Goal: Information Seeking & Learning: Learn about a topic

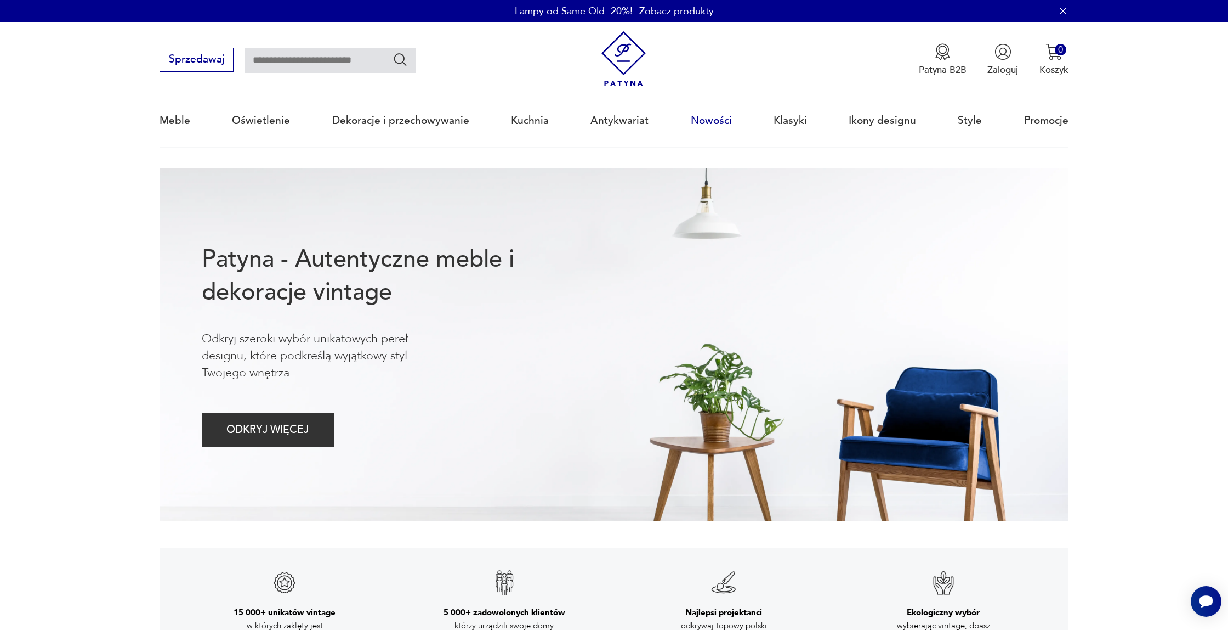
click at [718, 124] on link "Nowości" at bounding box center [711, 120] width 41 height 50
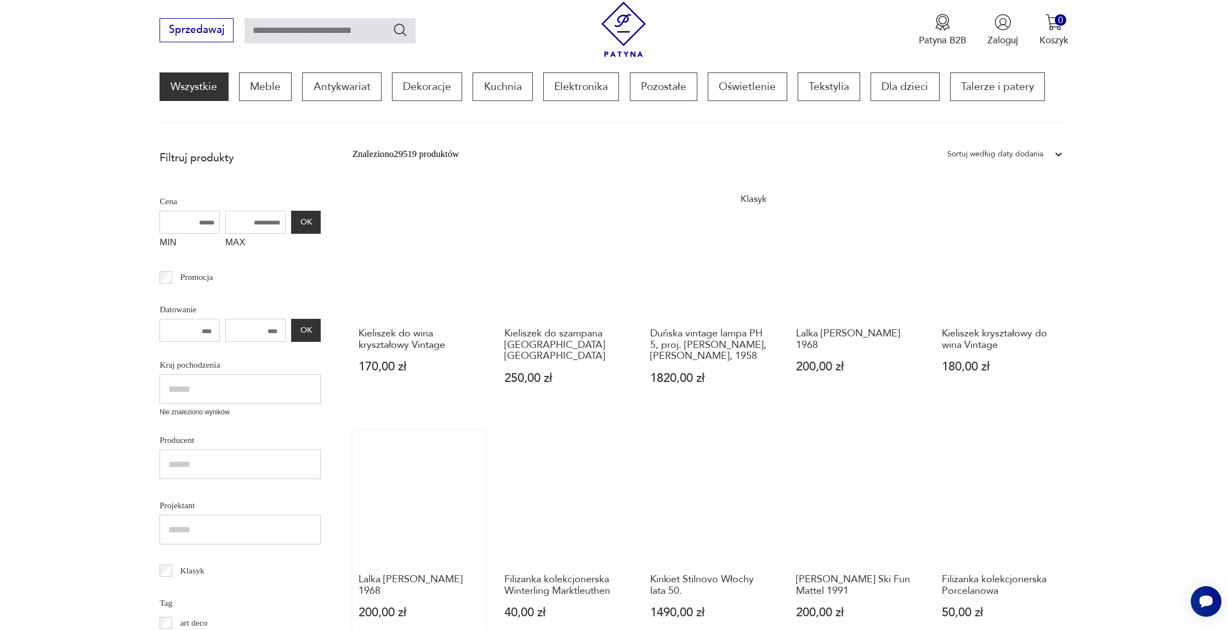
scroll to position [171, 0]
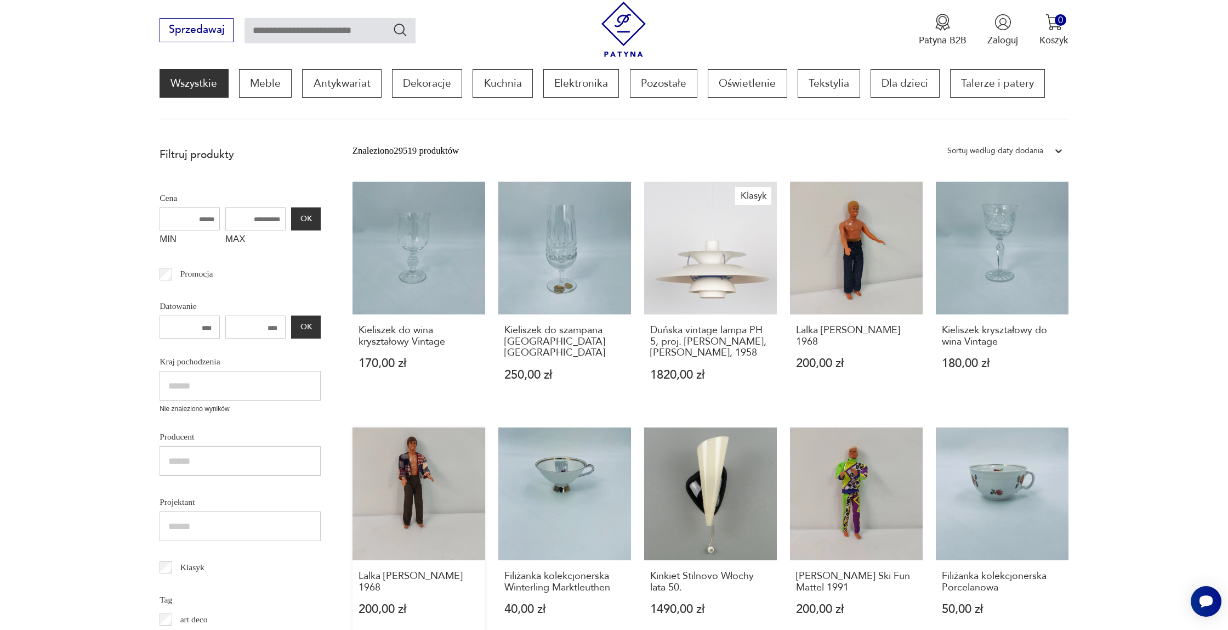
click at [400, 501] on link "Lalka [PERSON_NAME] 1968 200,00 zł" at bounding box center [419, 533] width 133 height 213
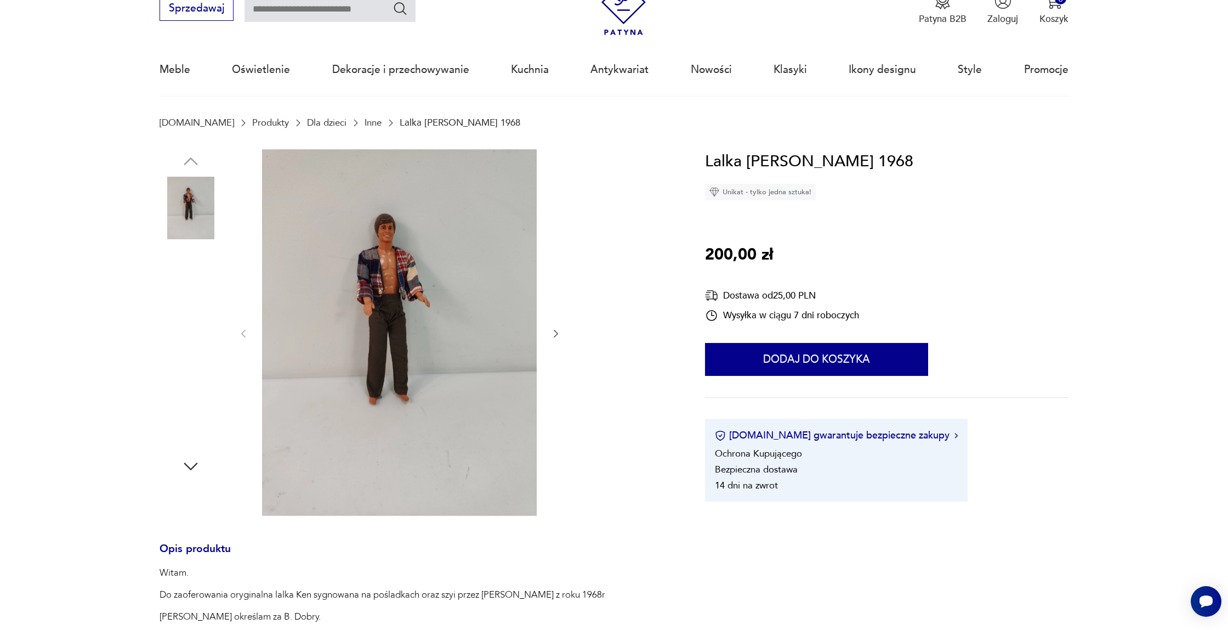
scroll to position [53, 0]
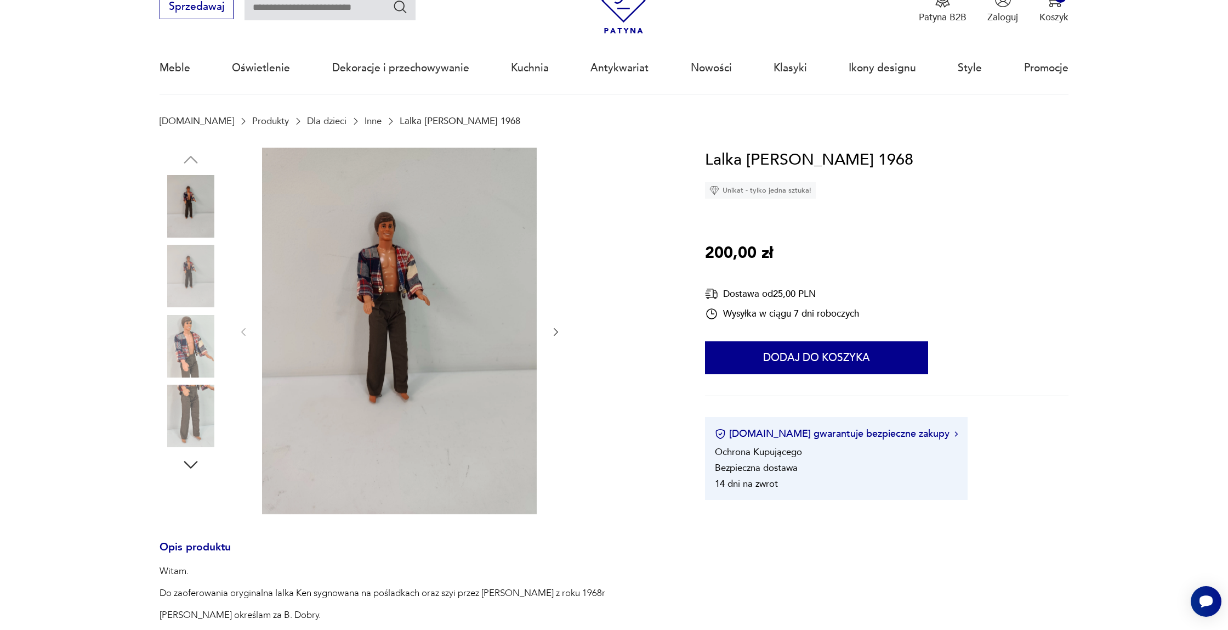
click at [433, 356] on img at bounding box center [399, 331] width 275 height 366
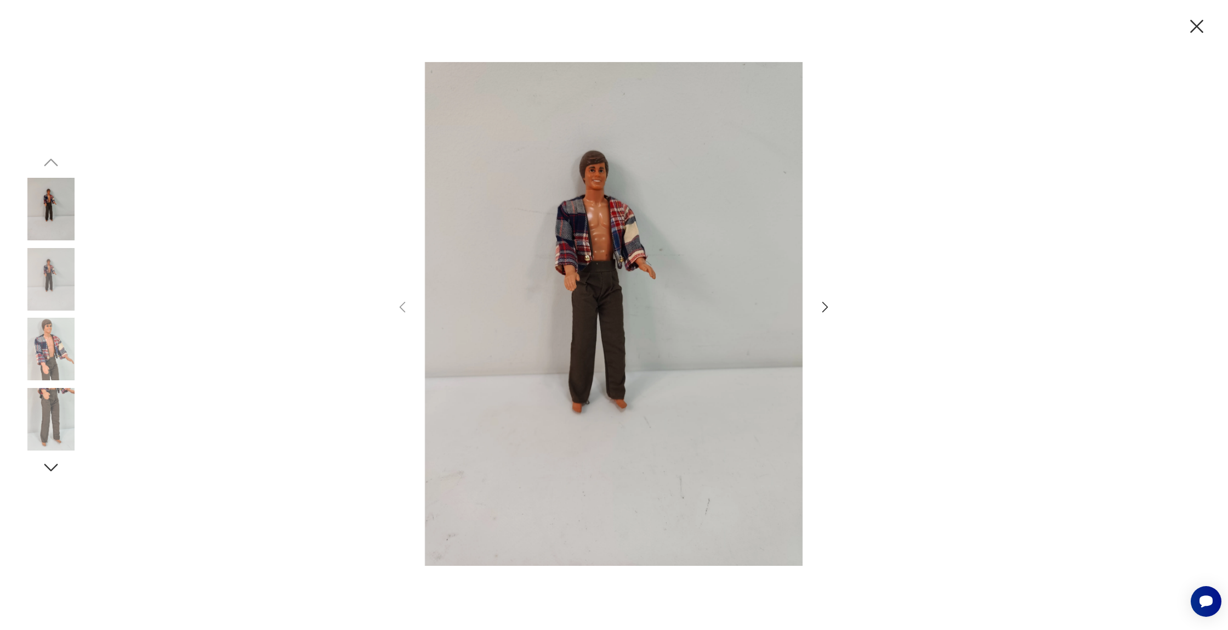
click at [52, 367] on img at bounding box center [51, 349] width 63 height 63
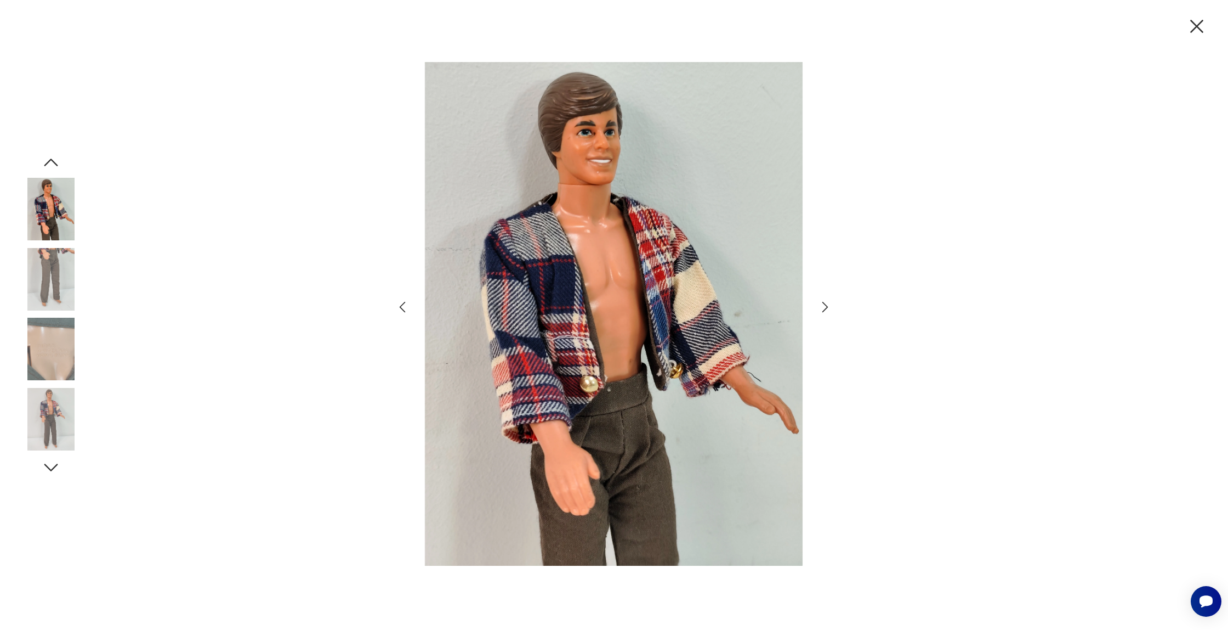
click at [52, 367] on img at bounding box center [51, 349] width 63 height 63
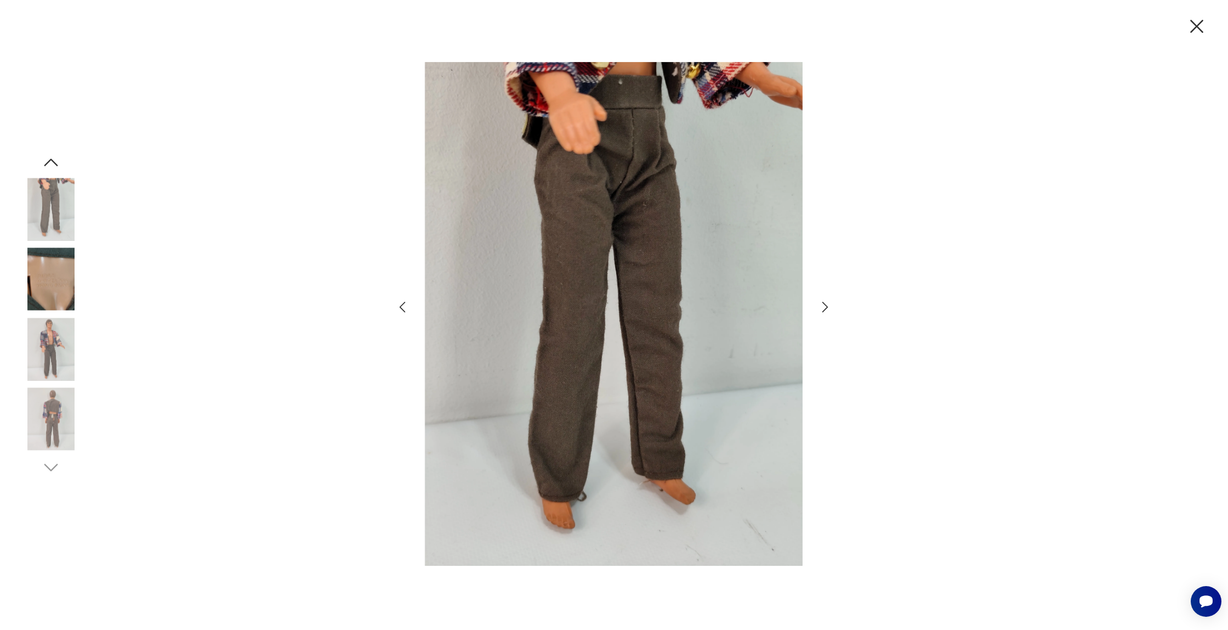
click at [52, 367] on img at bounding box center [51, 349] width 63 height 63
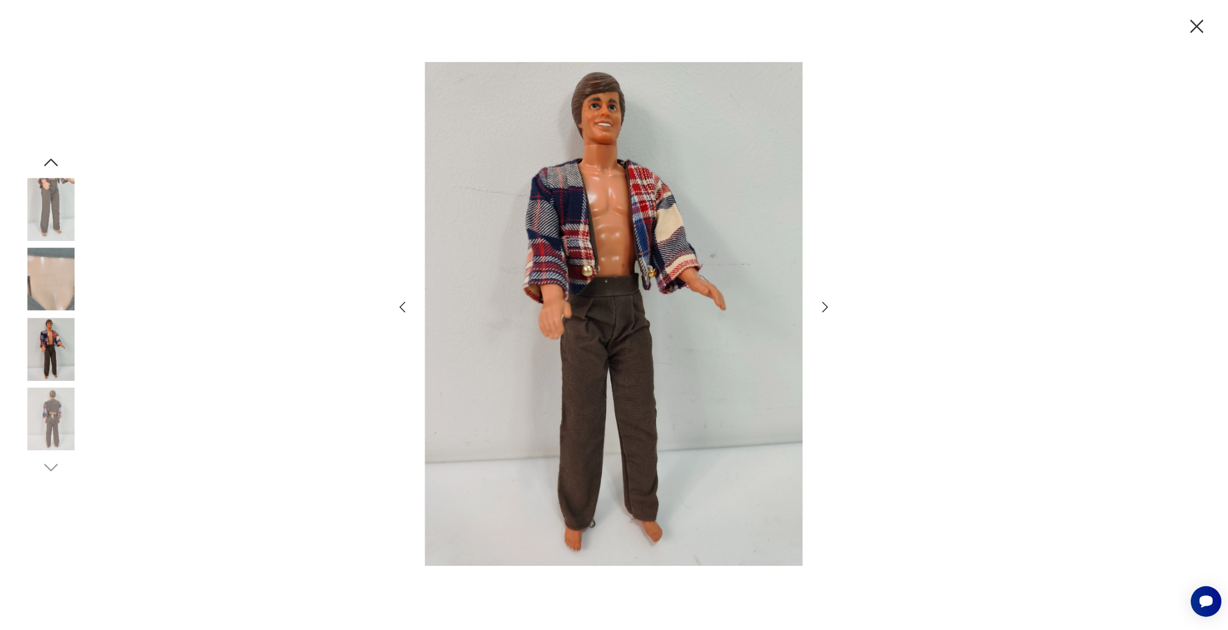
scroll to position [170, 0]
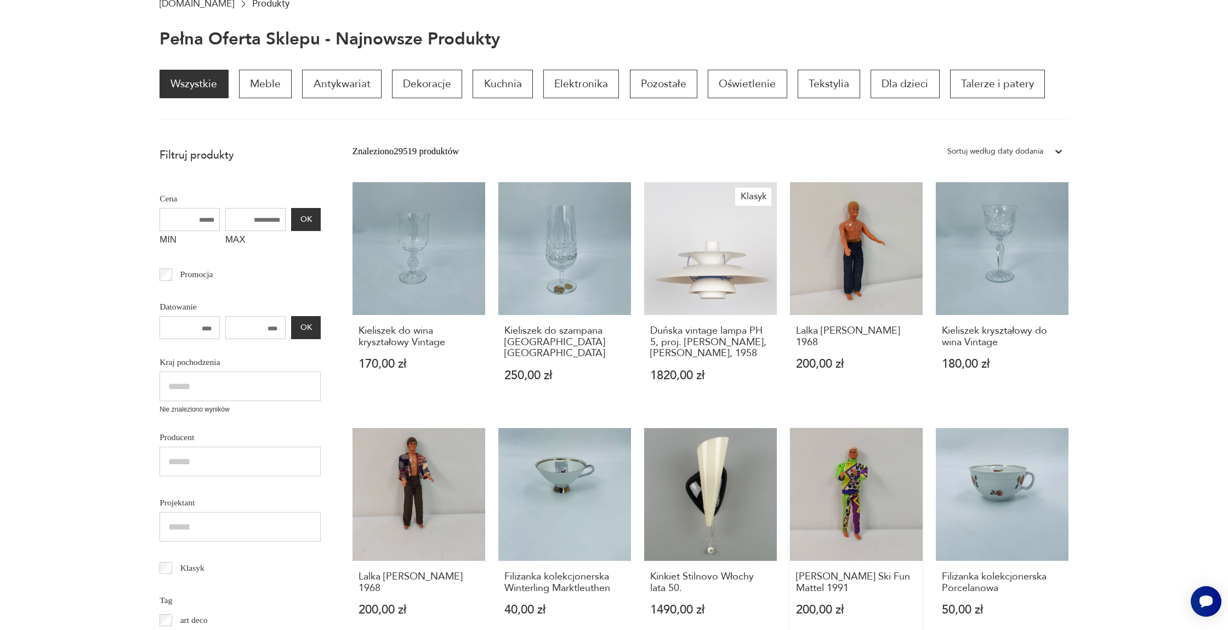
click at [826, 503] on link "[PERSON_NAME] Ski Fun Mattel 1991 200,00 zł" at bounding box center [856, 534] width 133 height 213
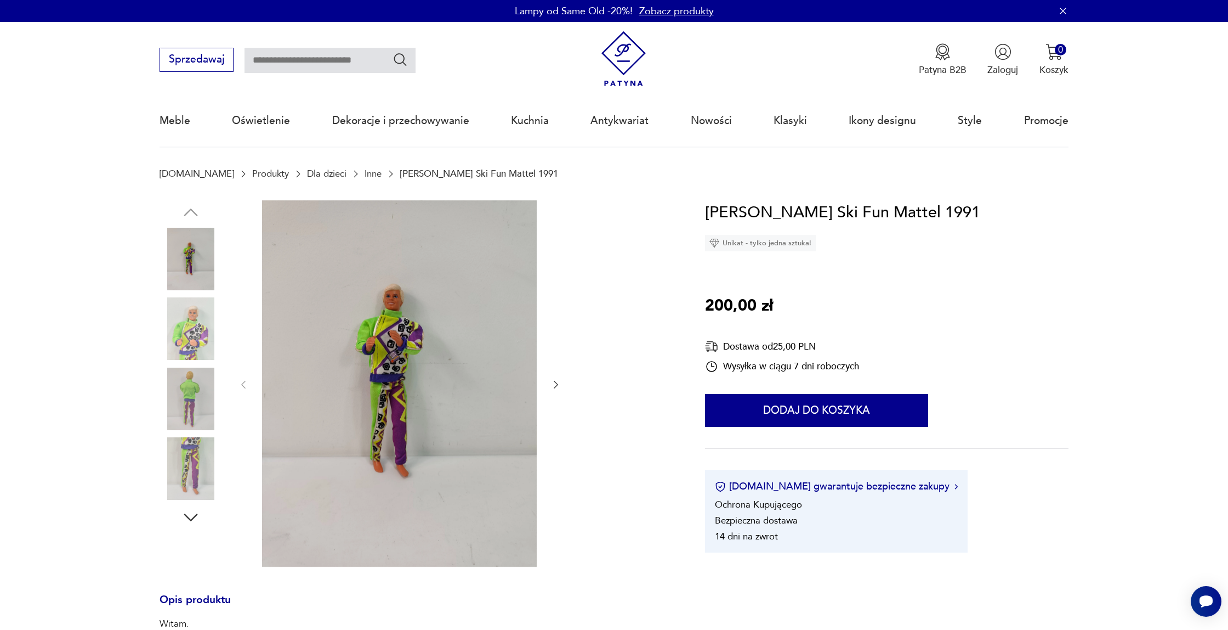
click at [424, 295] on img at bounding box center [399, 383] width 275 height 366
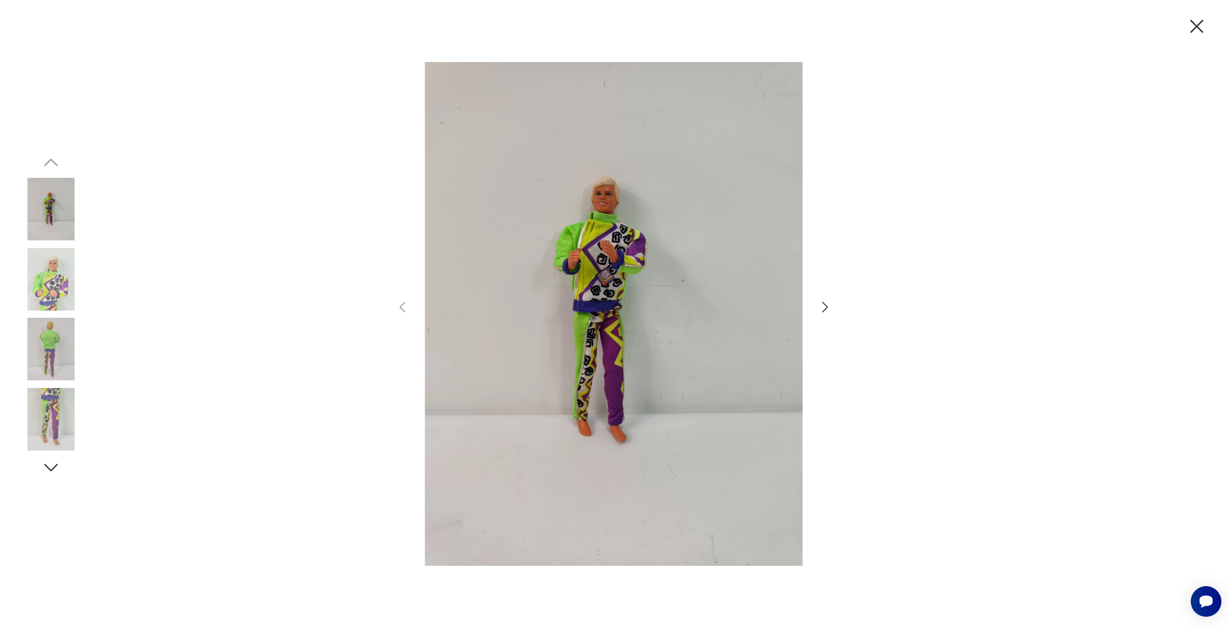
click at [25, 280] on img at bounding box center [51, 279] width 63 height 63
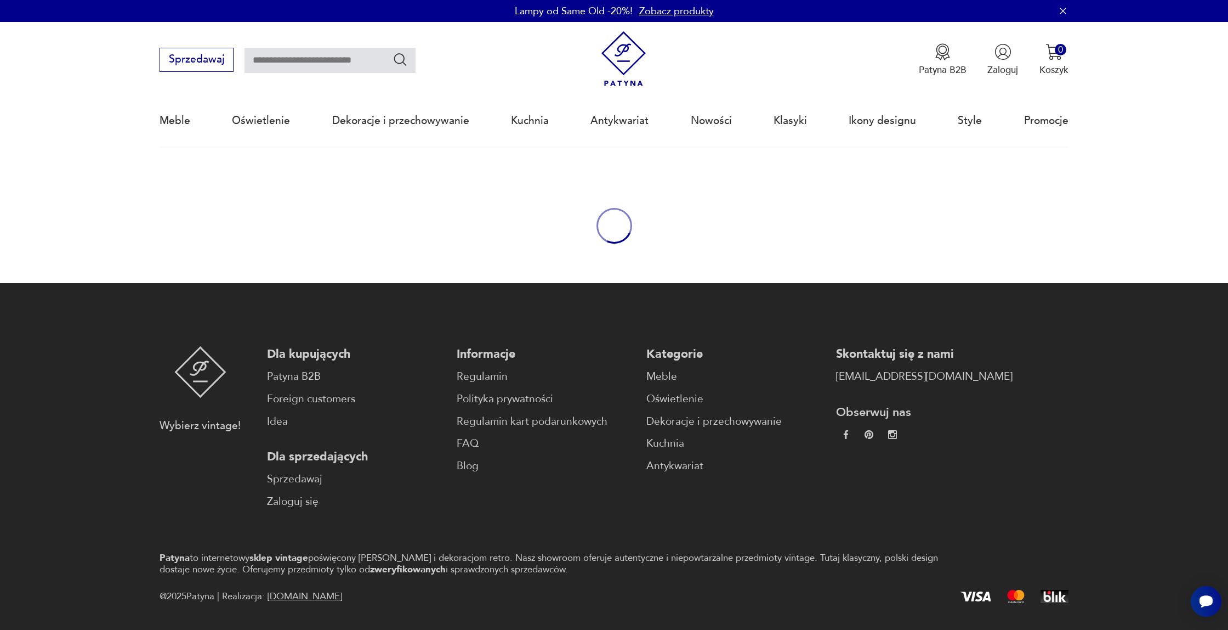
scroll to position [38, 0]
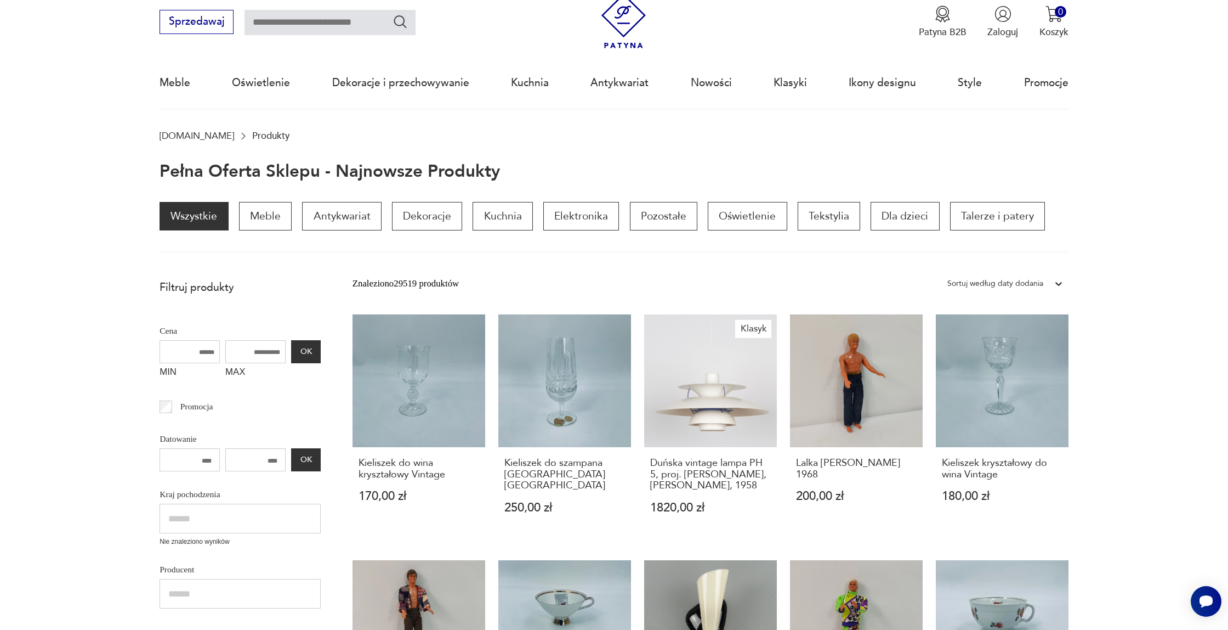
click at [1139, 214] on section "Wszystkie Meble Antykwariat Dekoracje Kuchnia Elektronika Pozostałe Oświetlenie…" at bounding box center [614, 227] width 1228 height 51
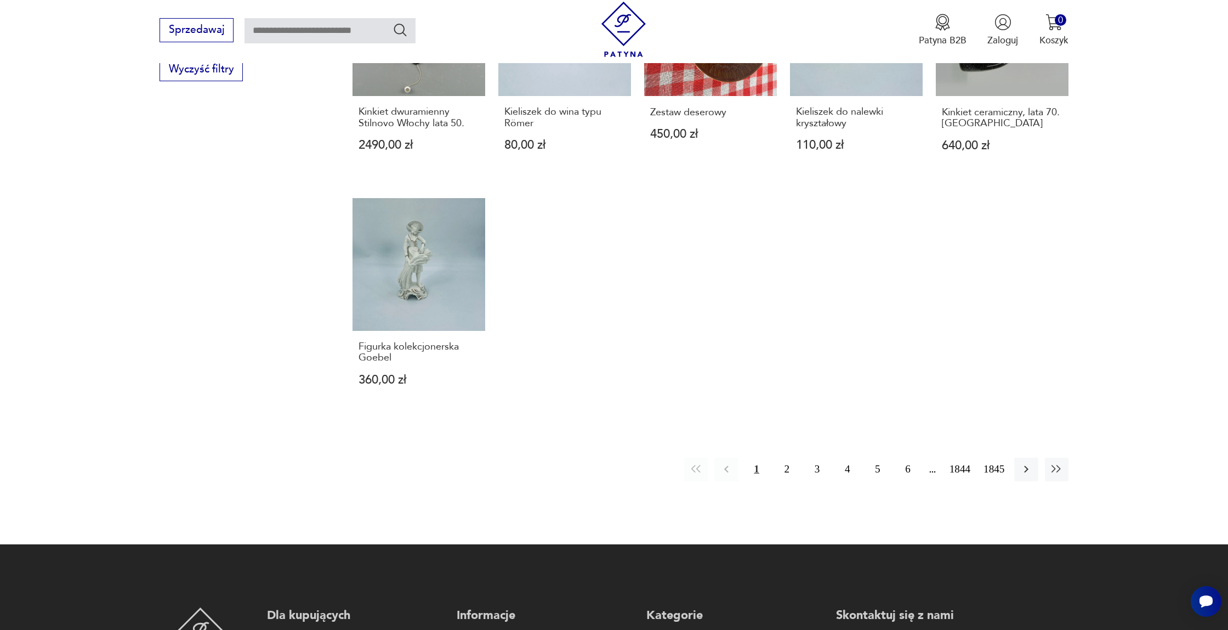
scroll to position [895, 0]
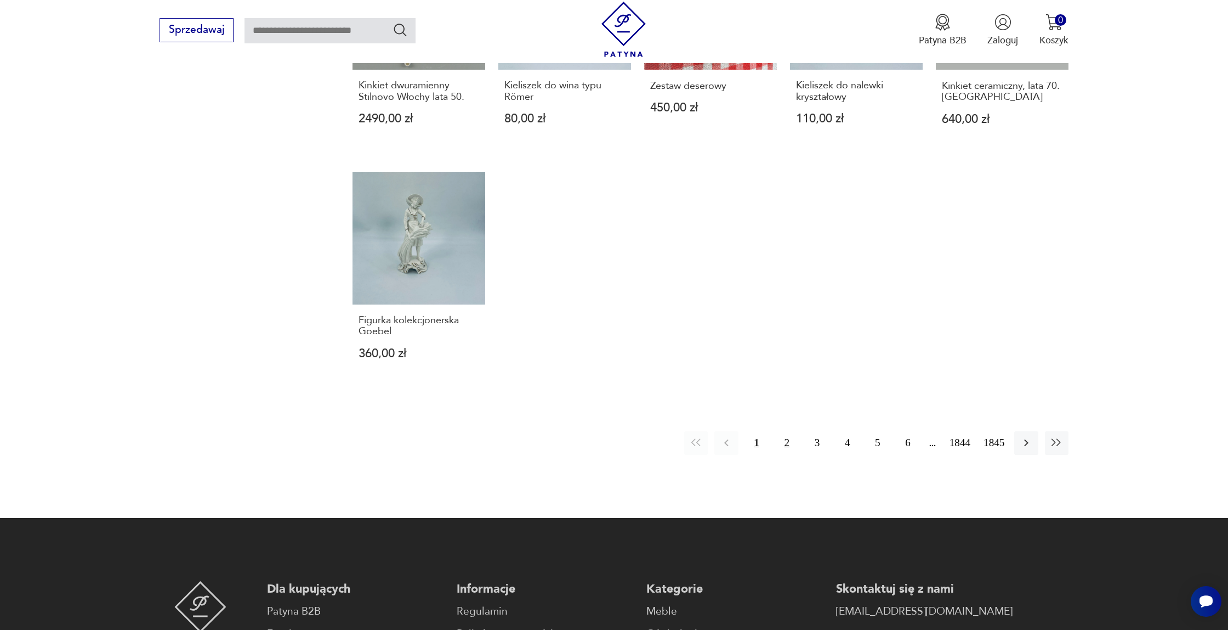
click at [782, 441] on button "2" at bounding box center [787, 443] width 24 height 24
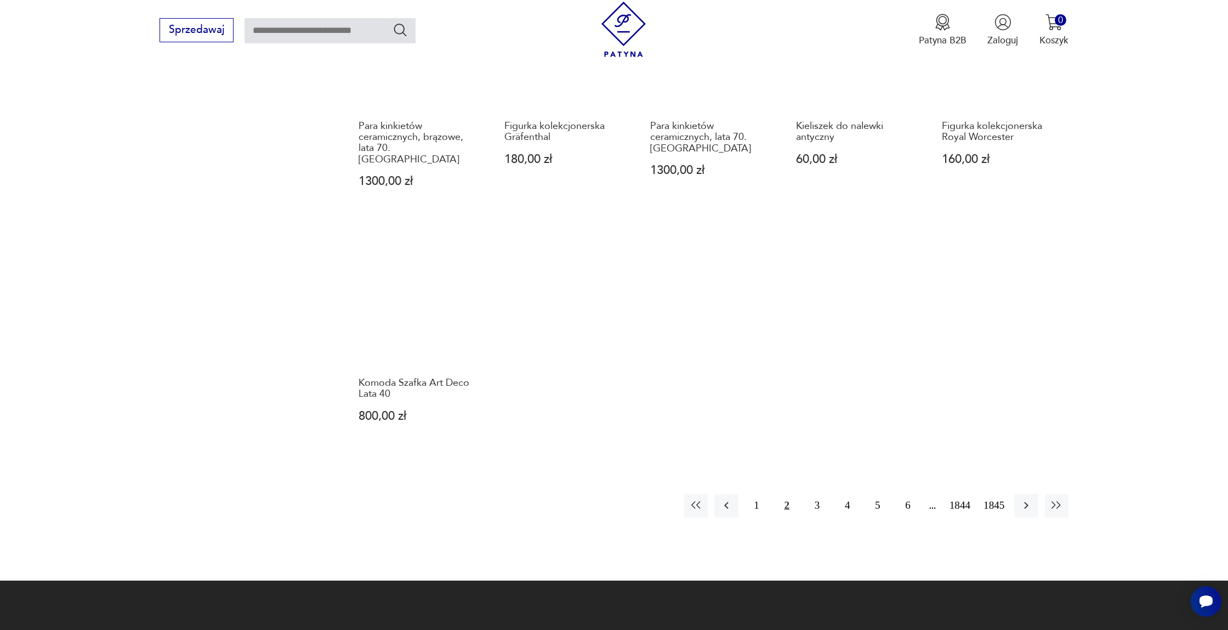
scroll to position [1148, 0]
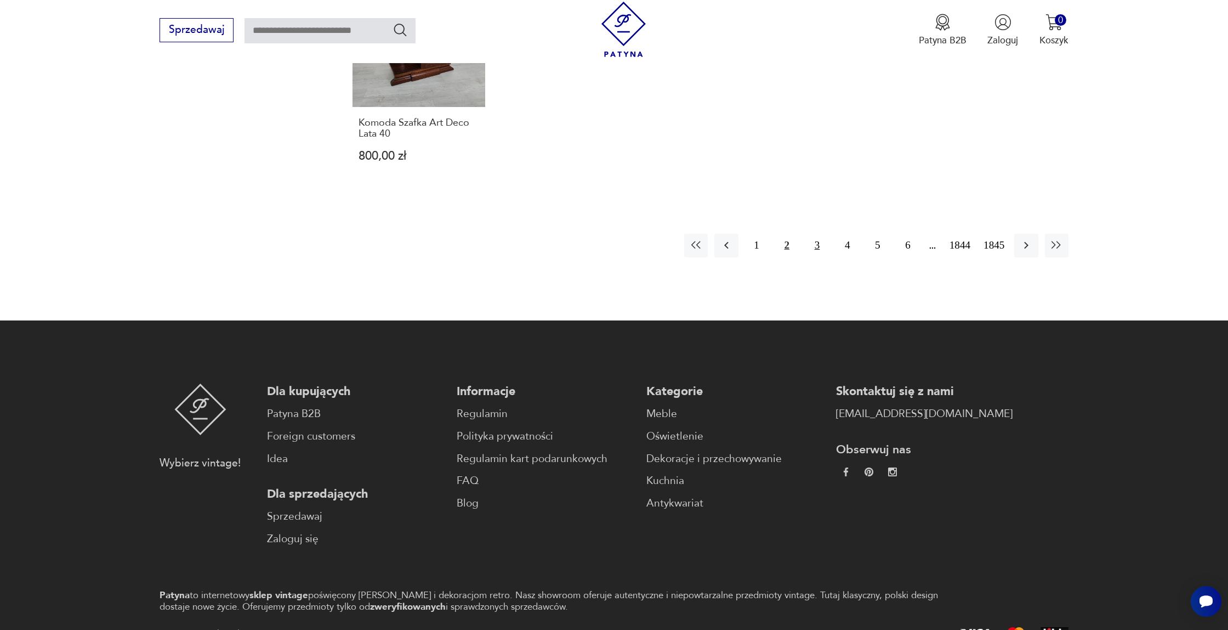
click at [813, 234] on button "3" at bounding box center [818, 246] width 24 height 24
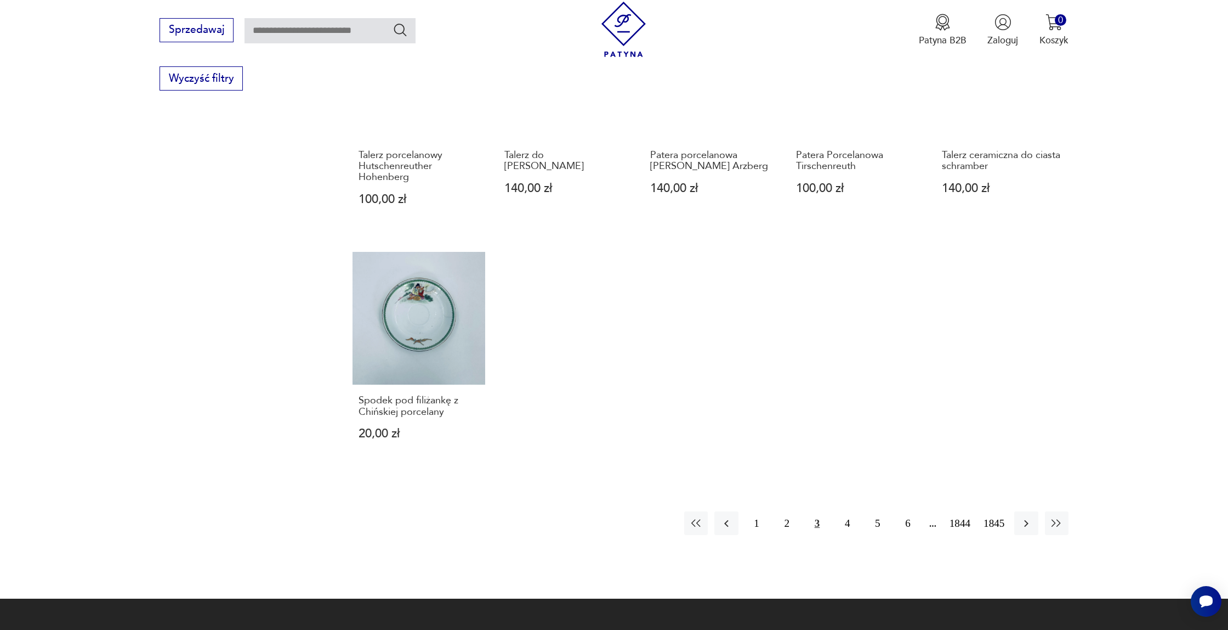
scroll to position [862, 0]
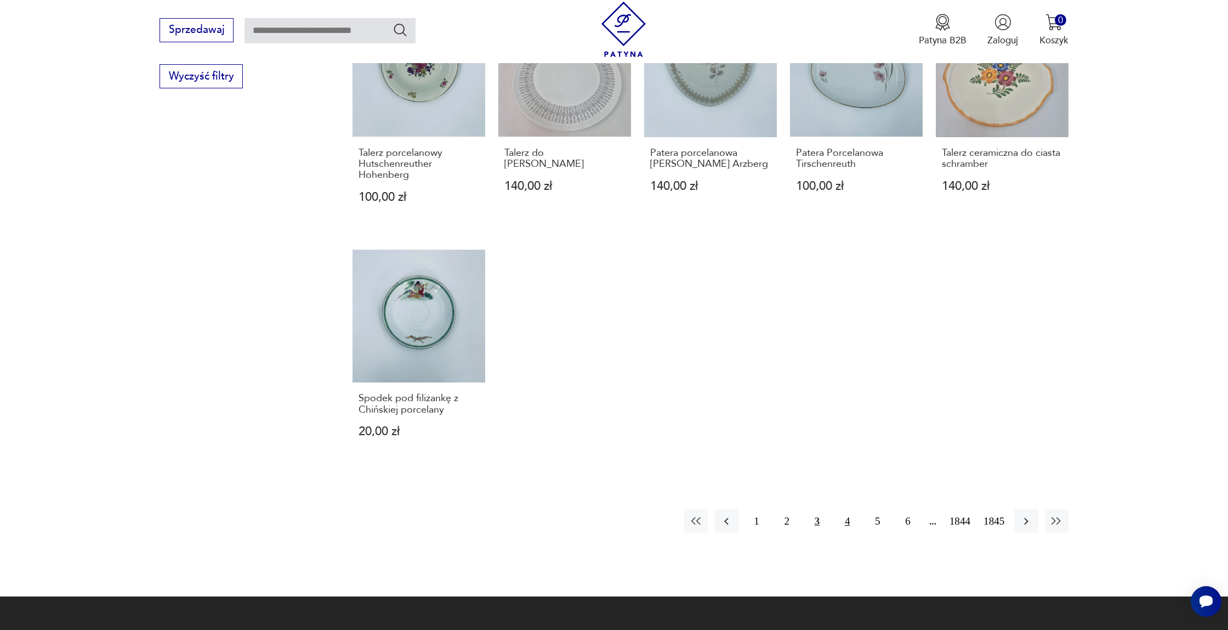
click at [842, 509] on button "4" at bounding box center [848, 521] width 24 height 24
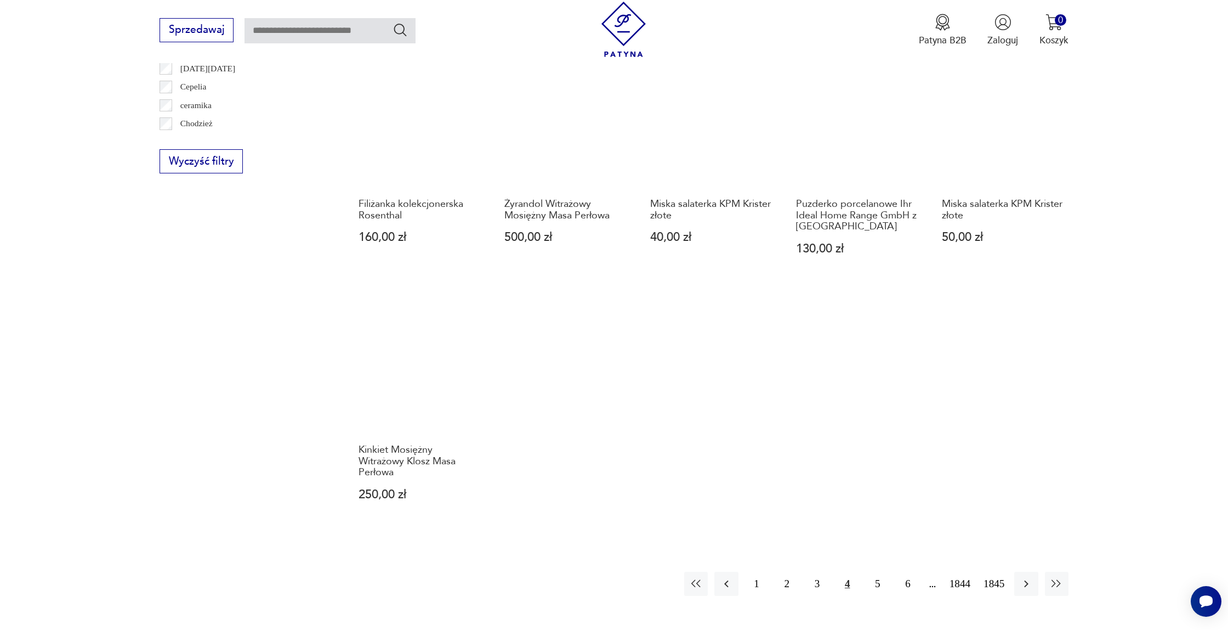
scroll to position [781, 0]
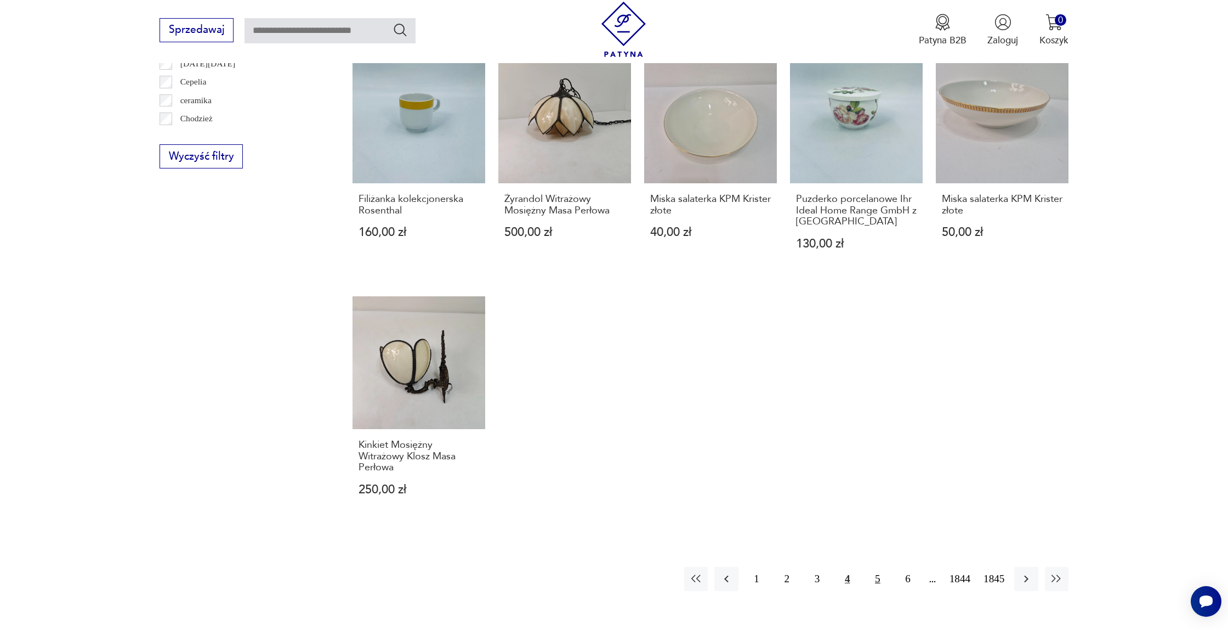
click at [877, 573] on button "5" at bounding box center [878, 578] width 24 height 24
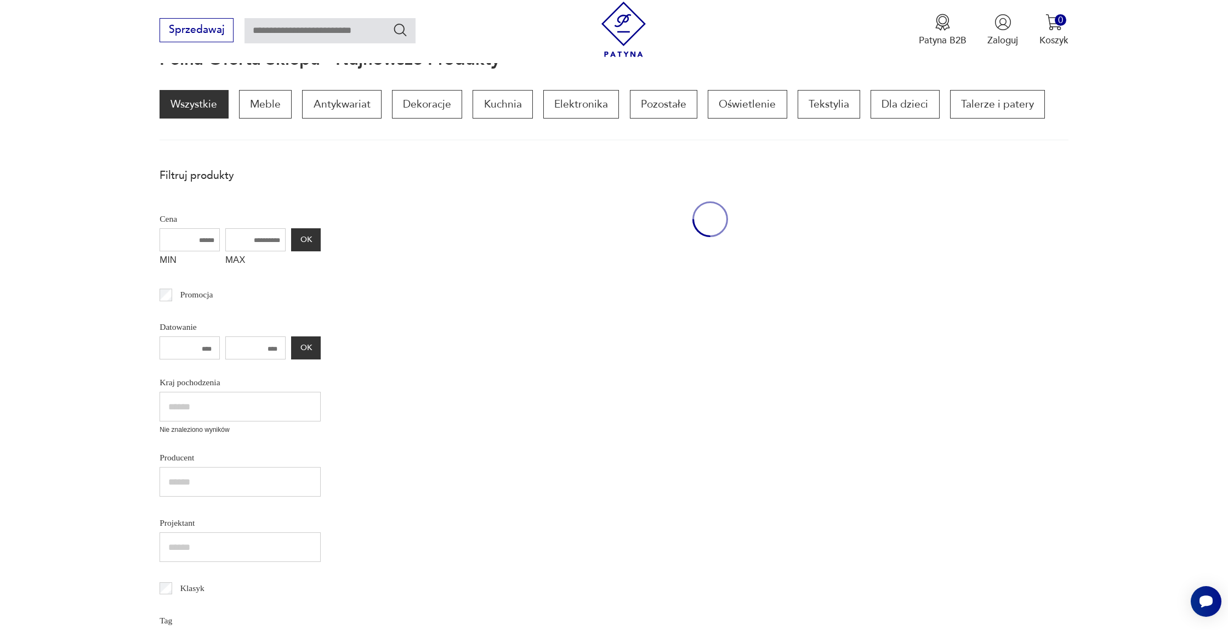
scroll to position [147, 0]
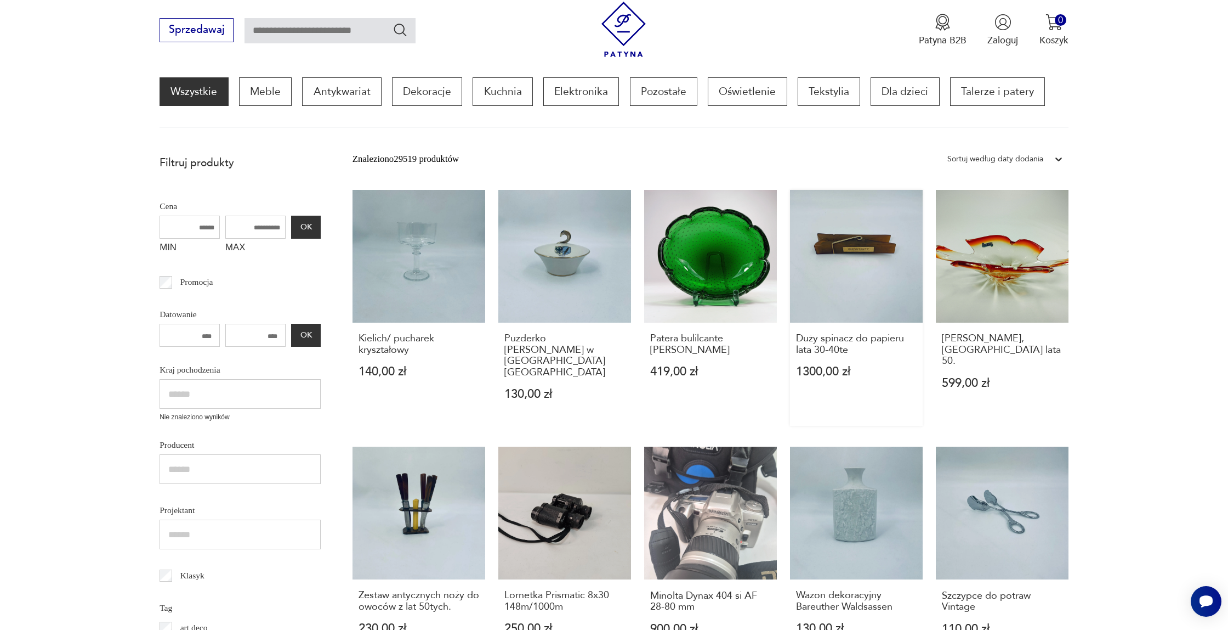
click at [846, 282] on link "Duży spinacz do papieru lata 30-40te 1300,00 zł" at bounding box center [856, 308] width 133 height 236
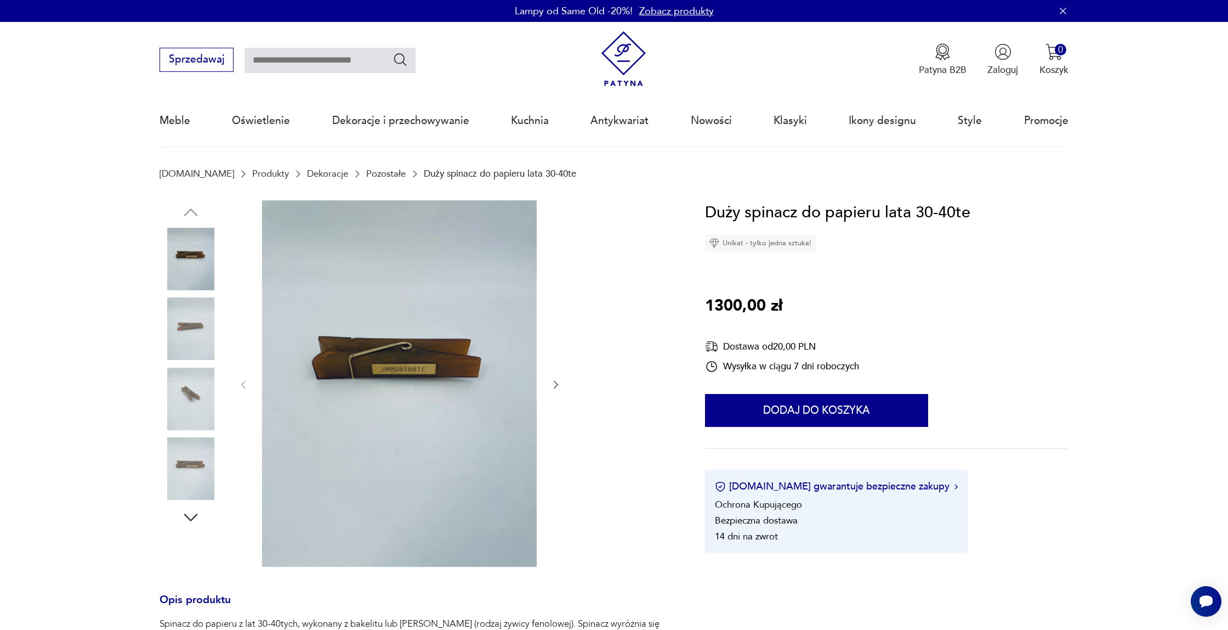
click at [458, 311] on img at bounding box center [399, 383] width 275 height 366
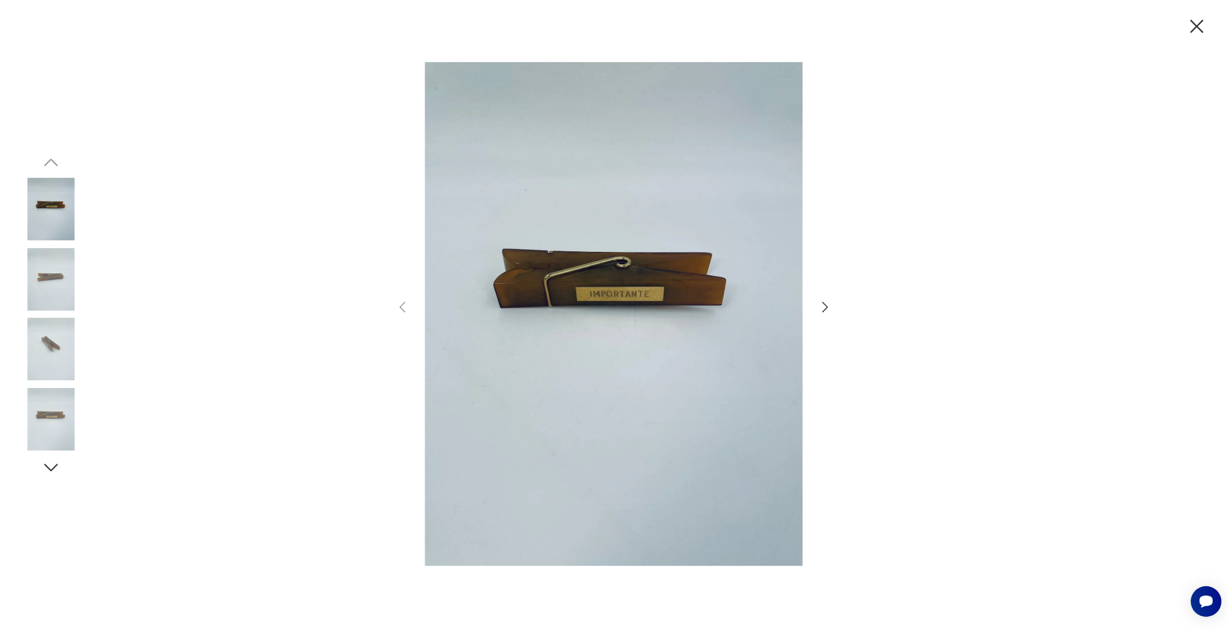
click at [827, 309] on icon "button" at bounding box center [826, 307] width 16 height 16
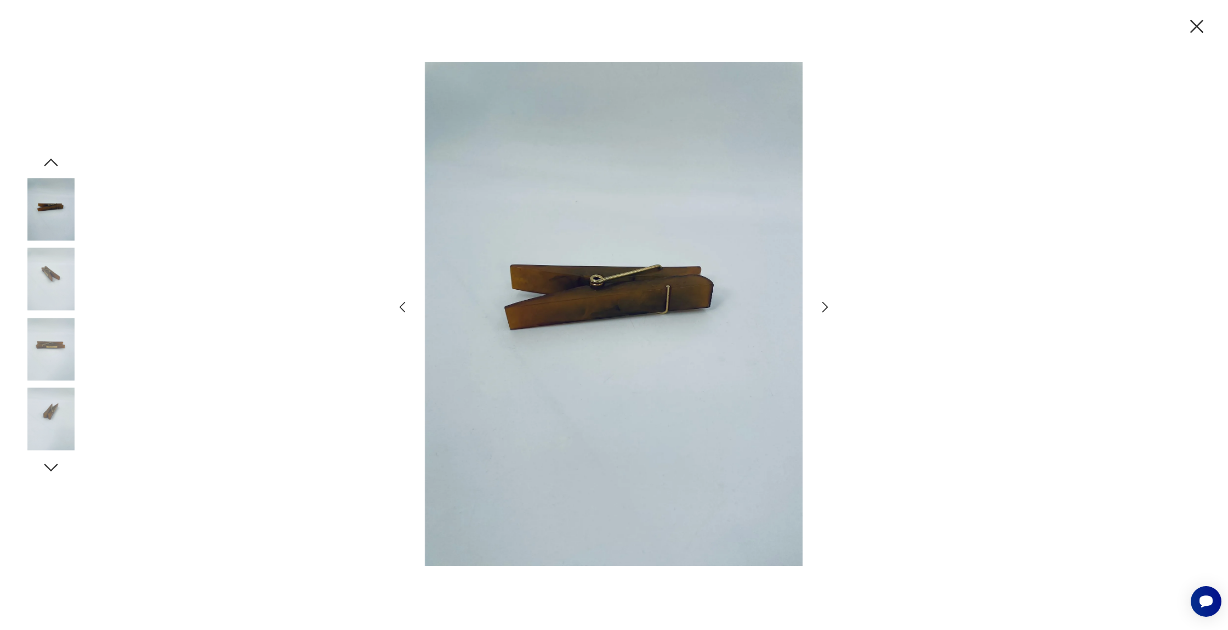
click at [827, 309] on icon "button" at bounding box center [826, 307] width 16 height 16
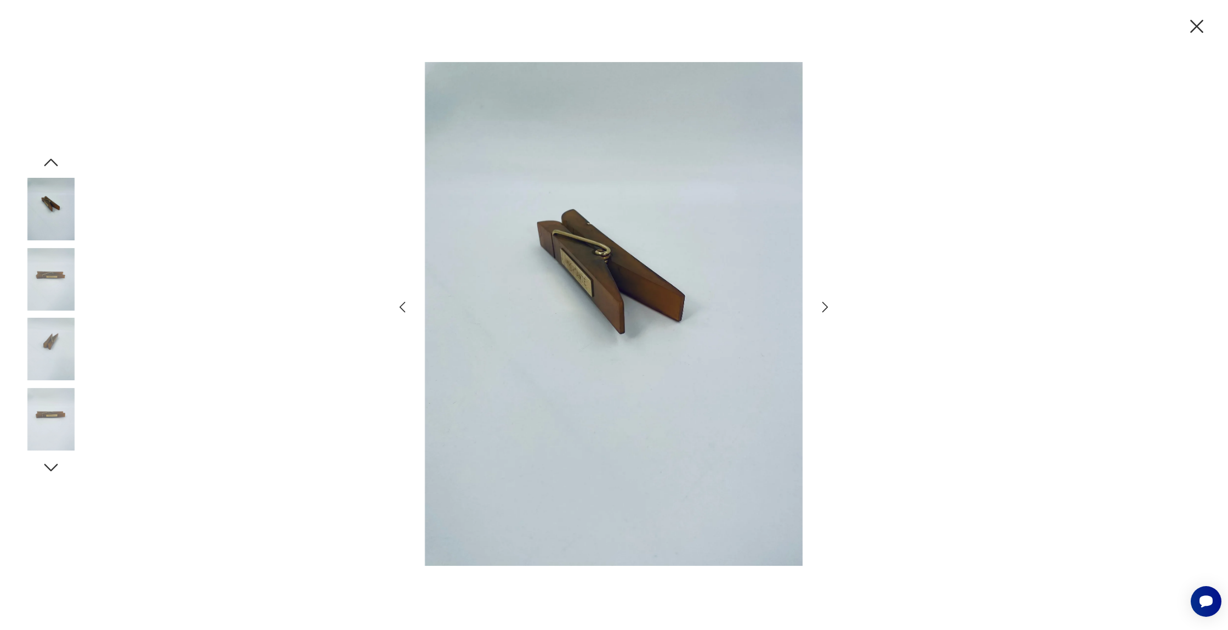
click at [827, 309] on icon "button" at bounding box center [826, 307] width 16 height 16
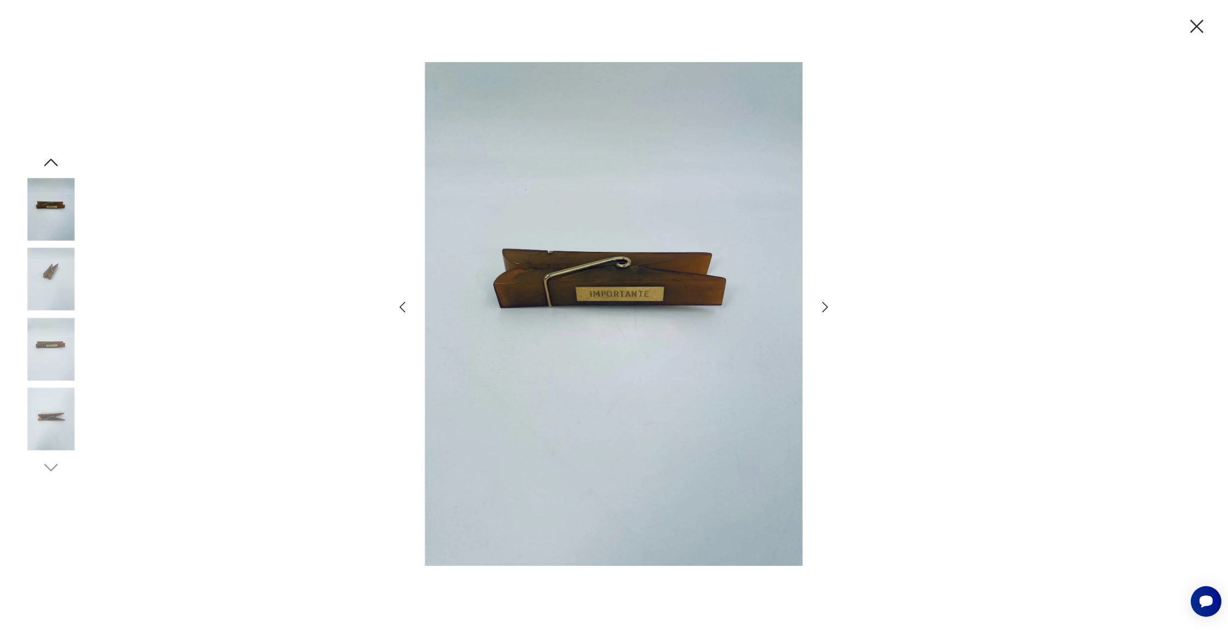
click at [827, 309] on icon "button" at bounding box center [826, 307] width 16 height 16
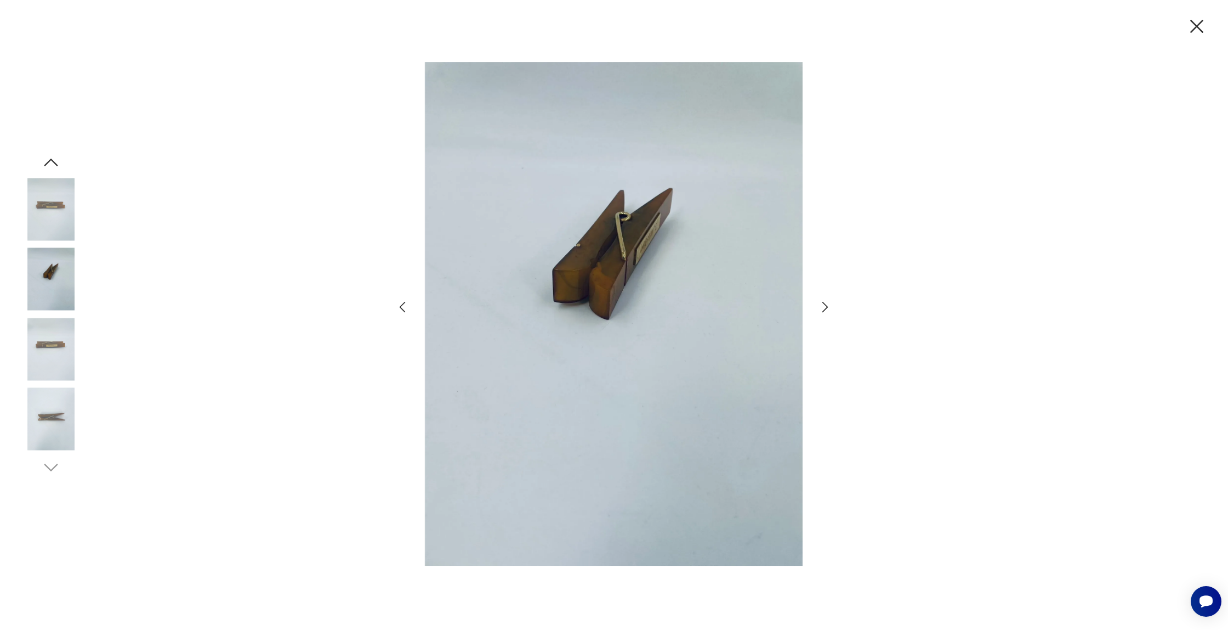
click at [827, 309] on icon "button" at bounding box center [826, 307] width 16 height 16
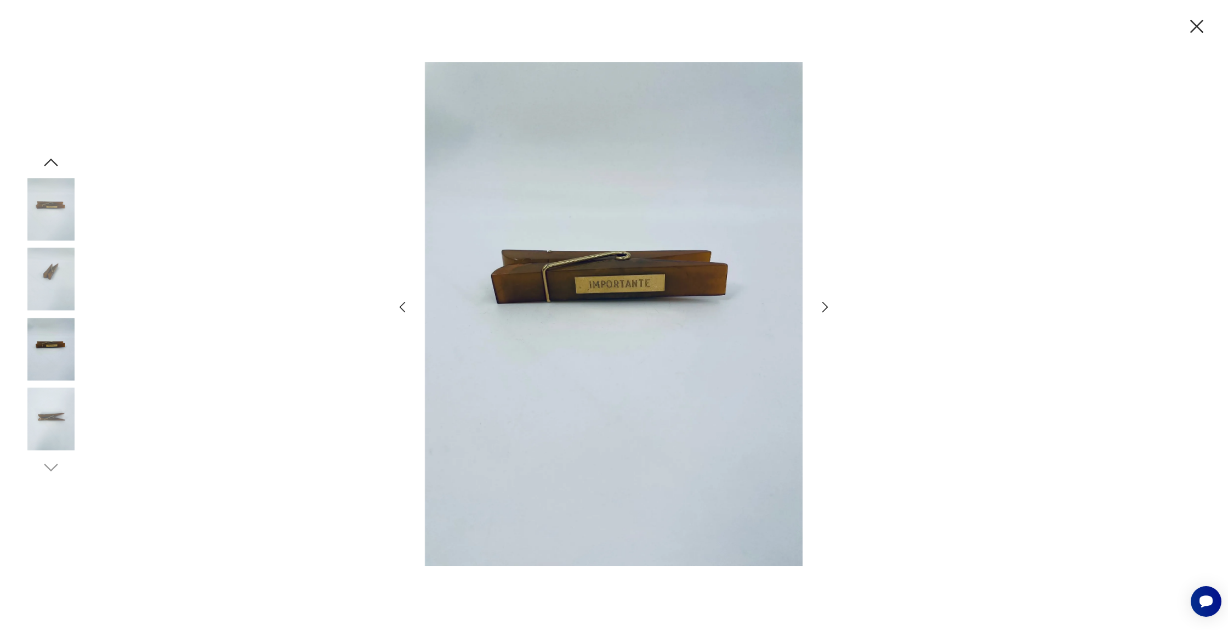
click at [827, 309] on icon "button" at bounding box center [826, 307] width 16 height 16
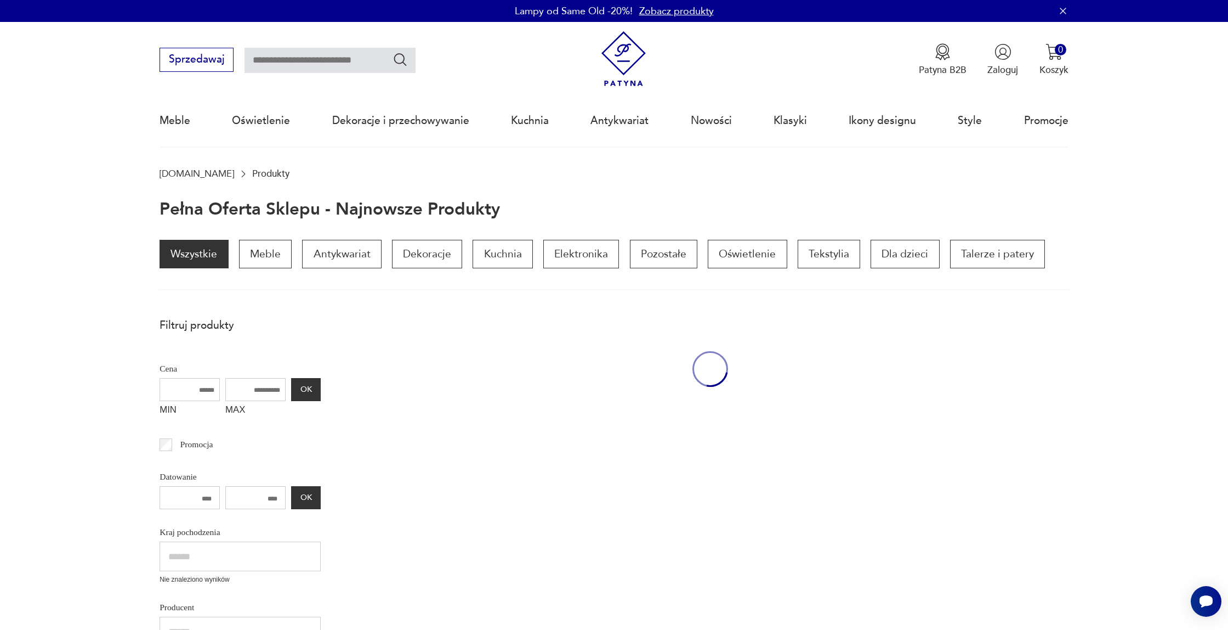
scroll to position [162, 0]
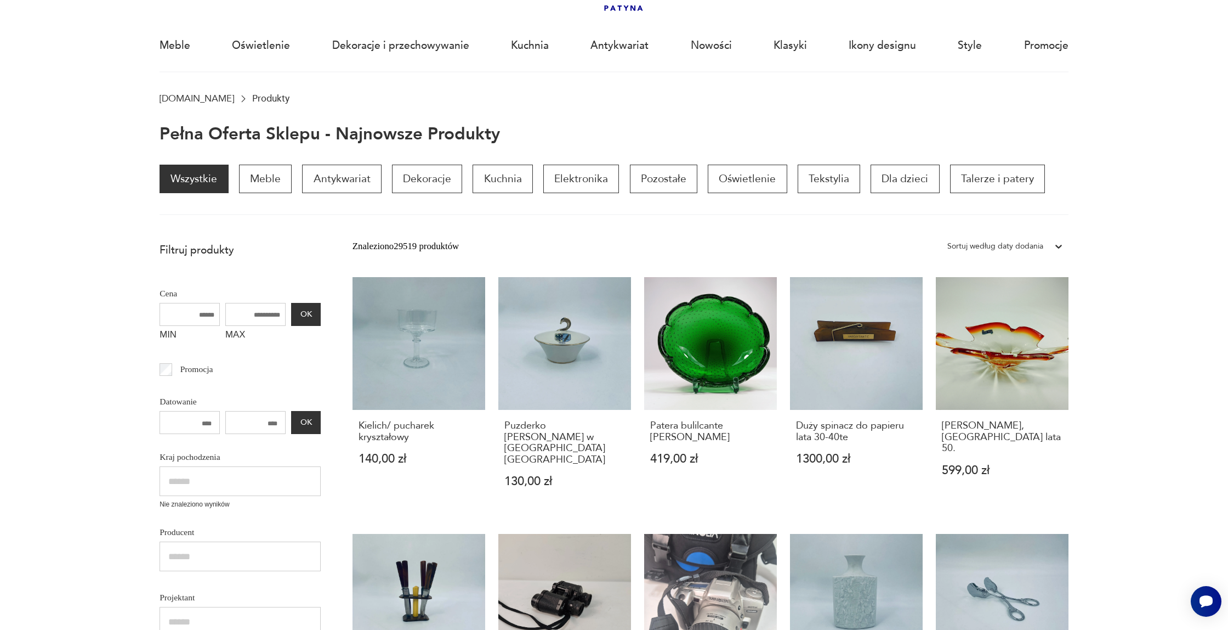
click at [1127, 59] on nav "Sprzedawaj Patyna B2B Zaloguj 0 Koszyk Twój koszyk ( 0 ) Brak produktów w koszy…" at bounding box center [614, 10] width 1228 height 126
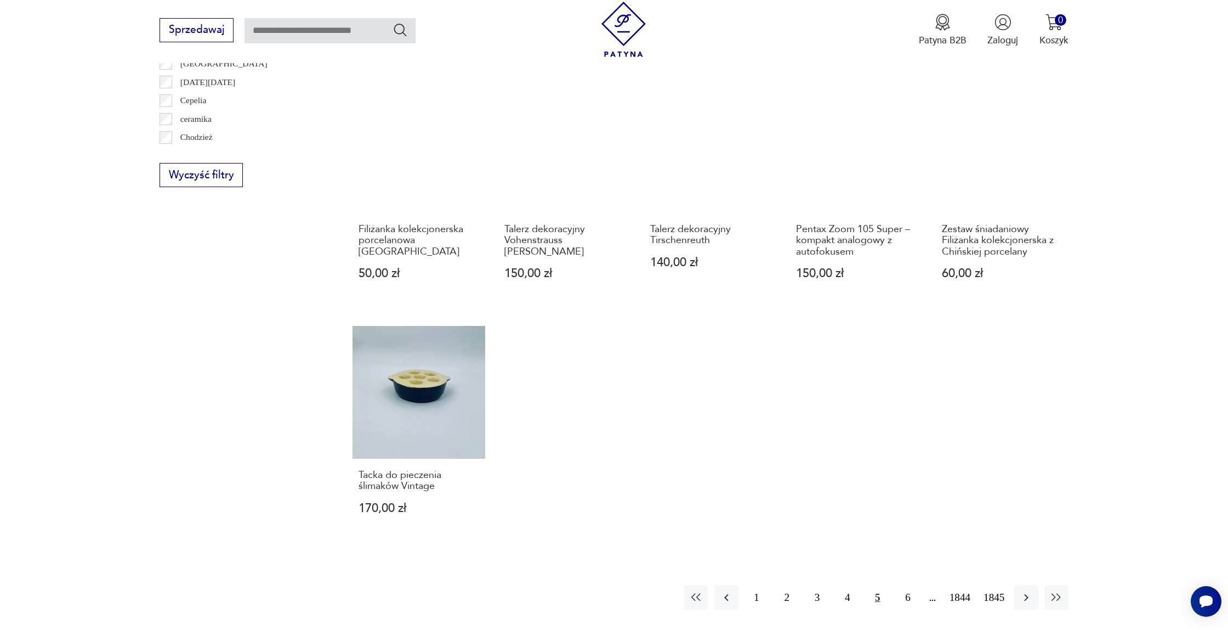
scroll to position [762, 0]
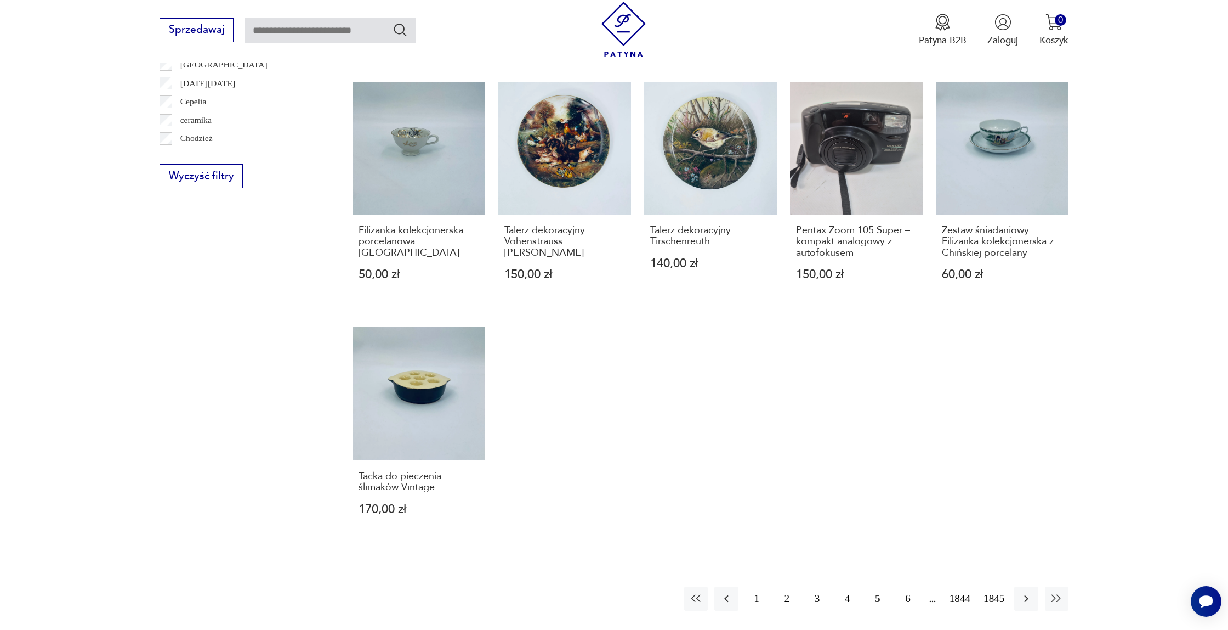
drag, startPoint x: 898, startPoint y: 575, endPoint x: 1027, endPoint y: 464, distance: 170.0
click at [898, 586] on button "6" at bounding box center [909, 598] width 24 height 24
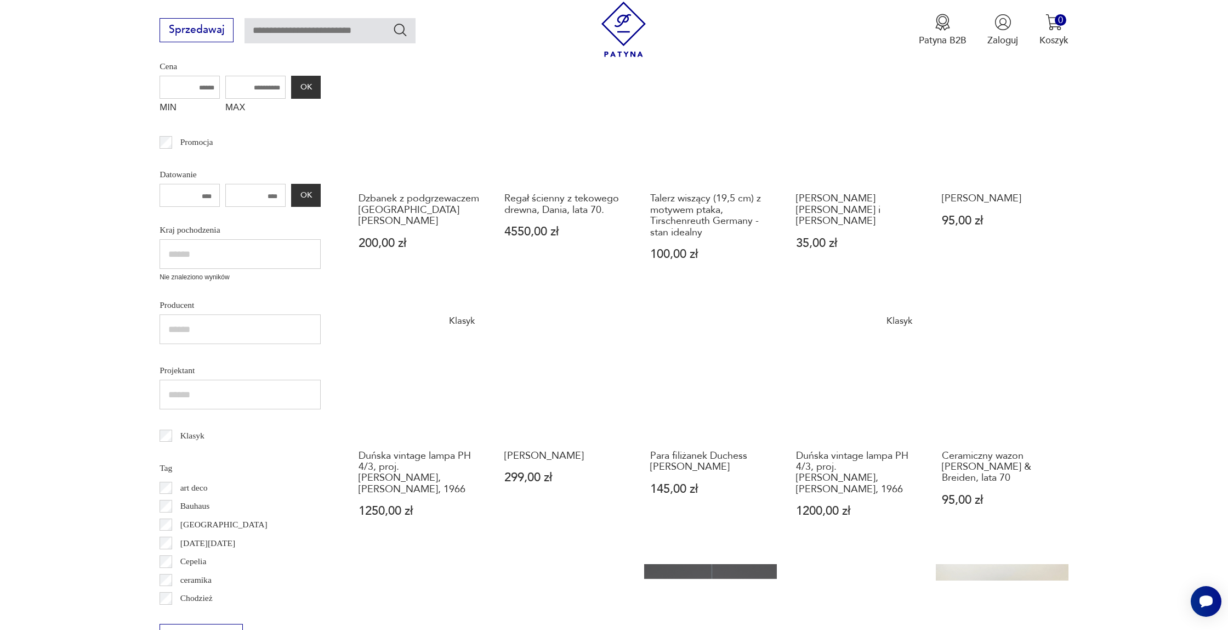
scroll to position [606, 0]
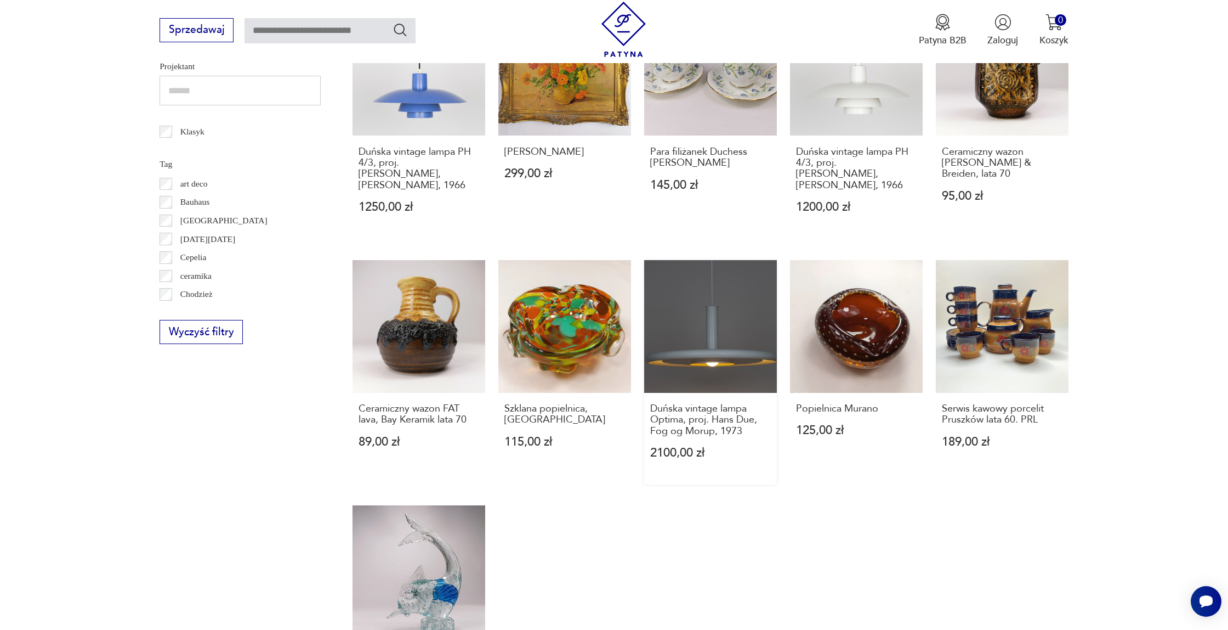
click at [758, 367] on link "Duńska vintage lampa Optima, proj. Hans Due, Fog og Morup, 1973 2100,00 zł" at bounding box center [710, 372] width 133 height 224
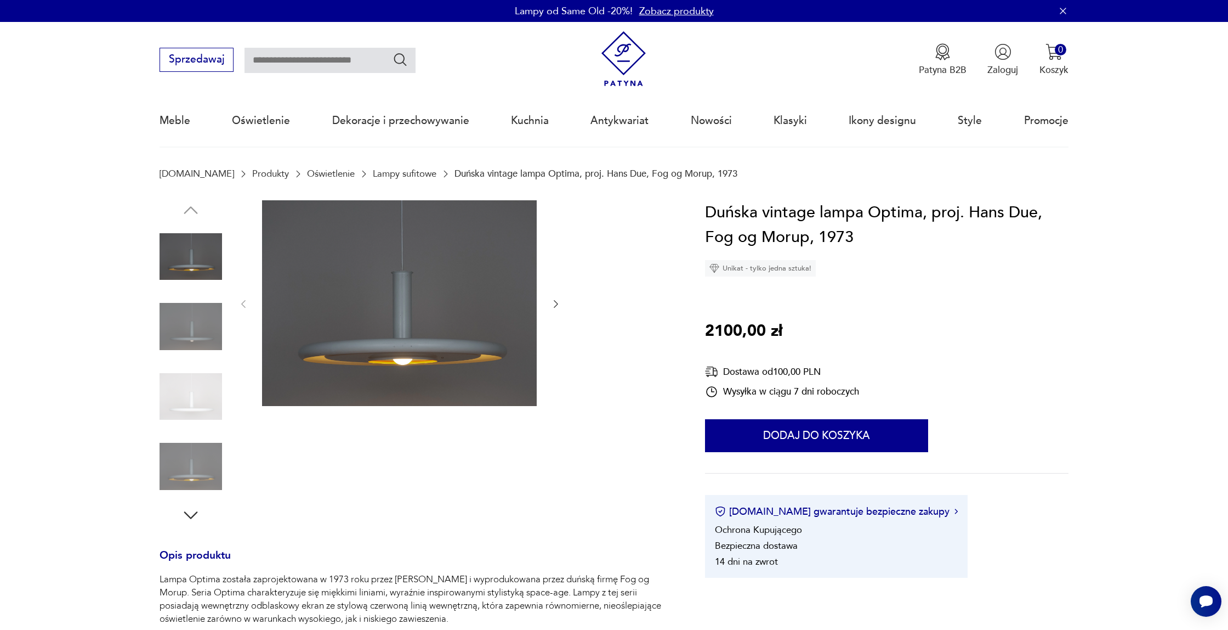
click at [194, 457] on img at bounding box center [191, 466] width 63 height 63
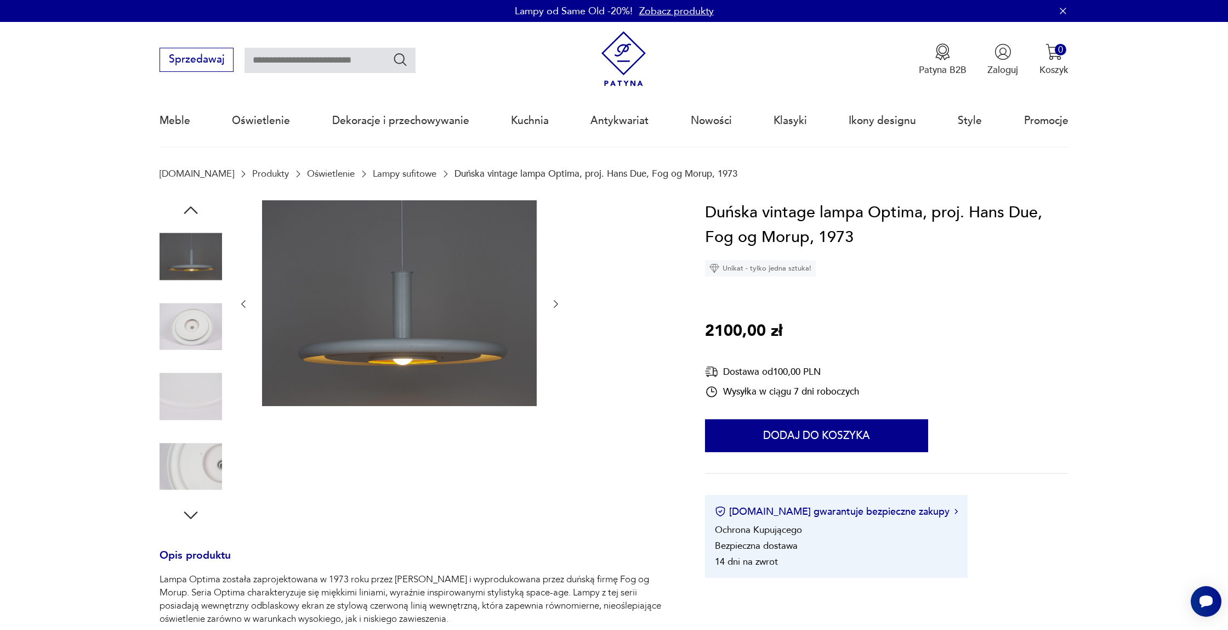
click at [194, 457] on img at bounding box center [191, 466] width 63 height 63
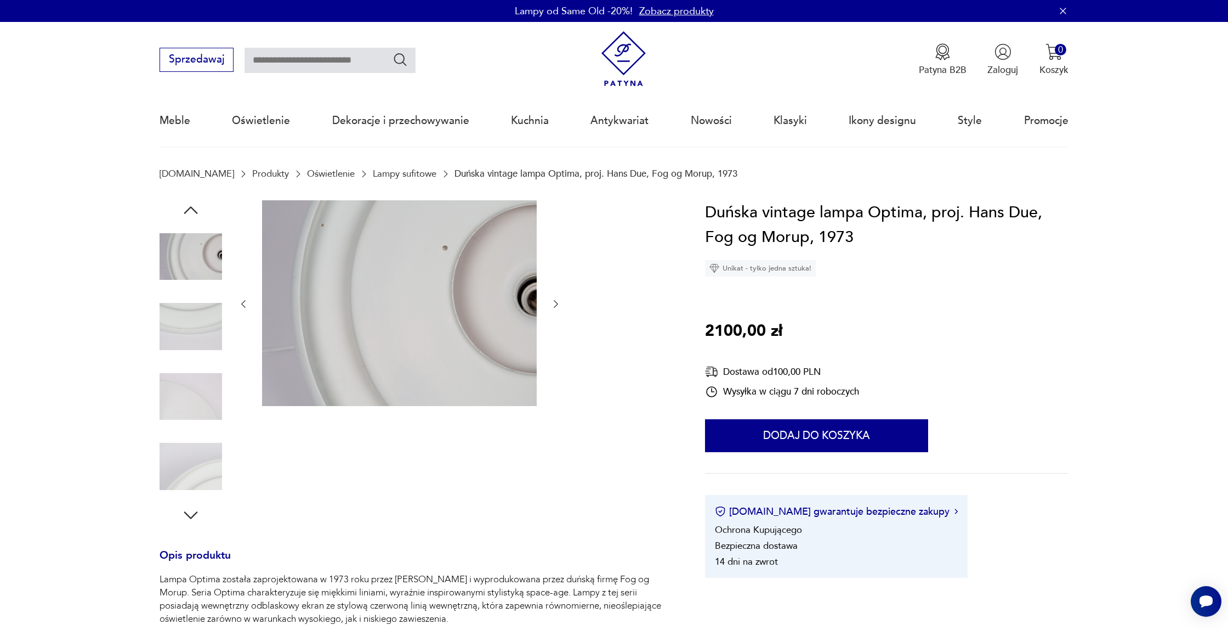
click at [194, 457] on img at bounding box center [191, 466] width 63 height 63
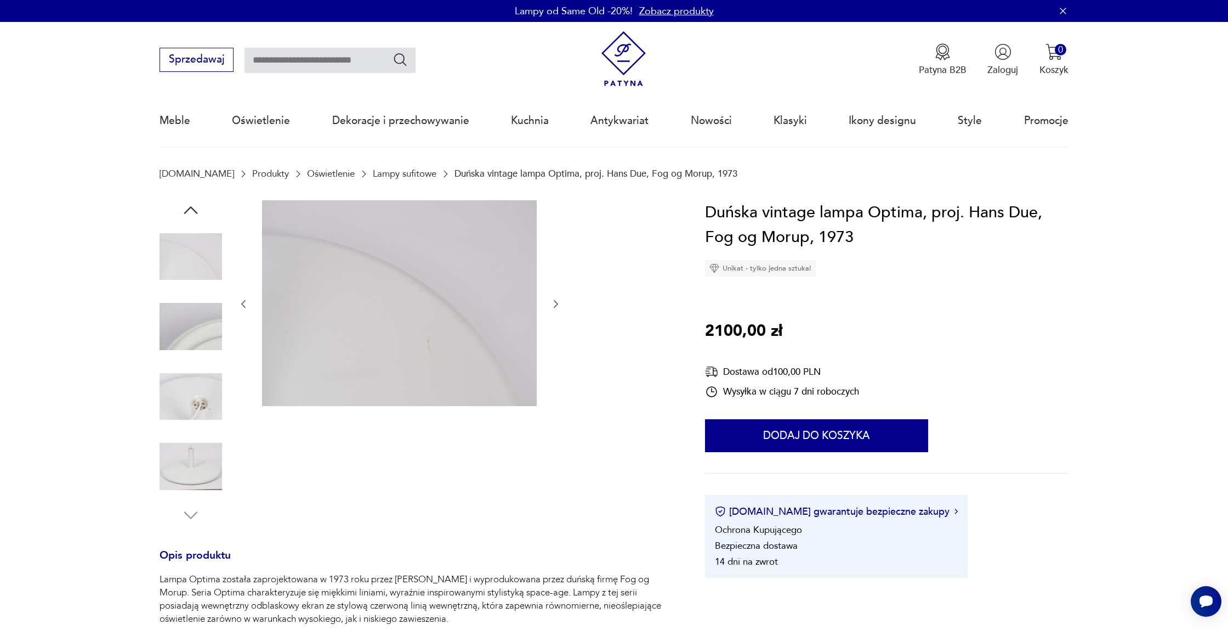
click at [194, 457] on img at bounding box center [191, 466] width 63 height 63
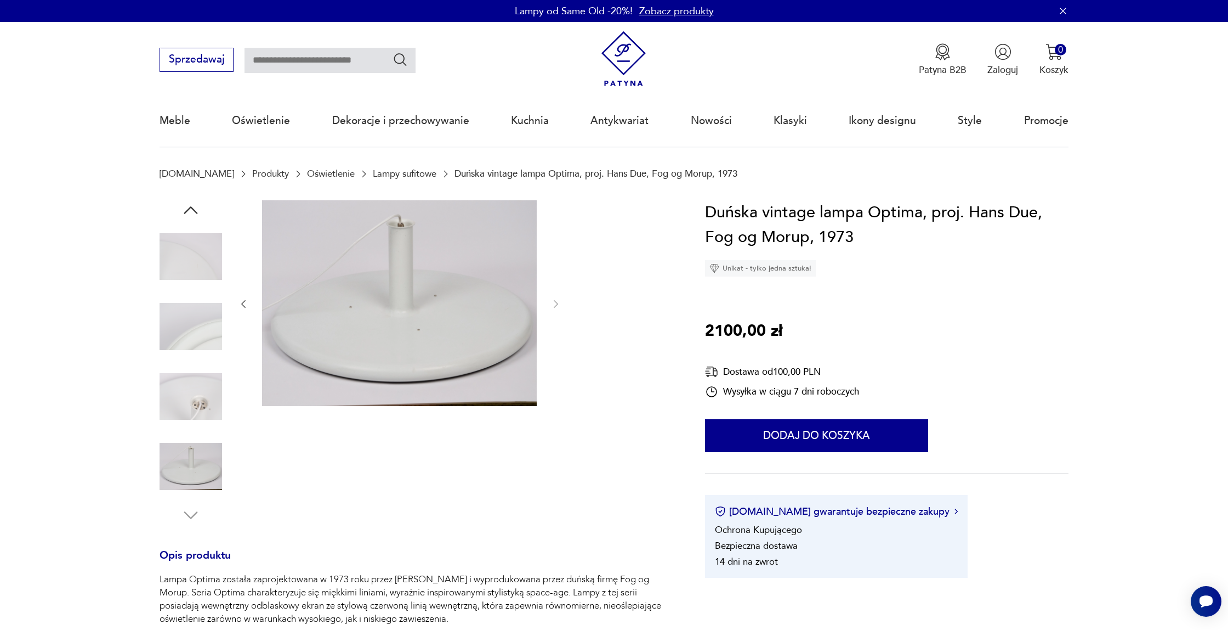
click at [193, 405] on img at bounding box center [191, 396] width 63 height 63
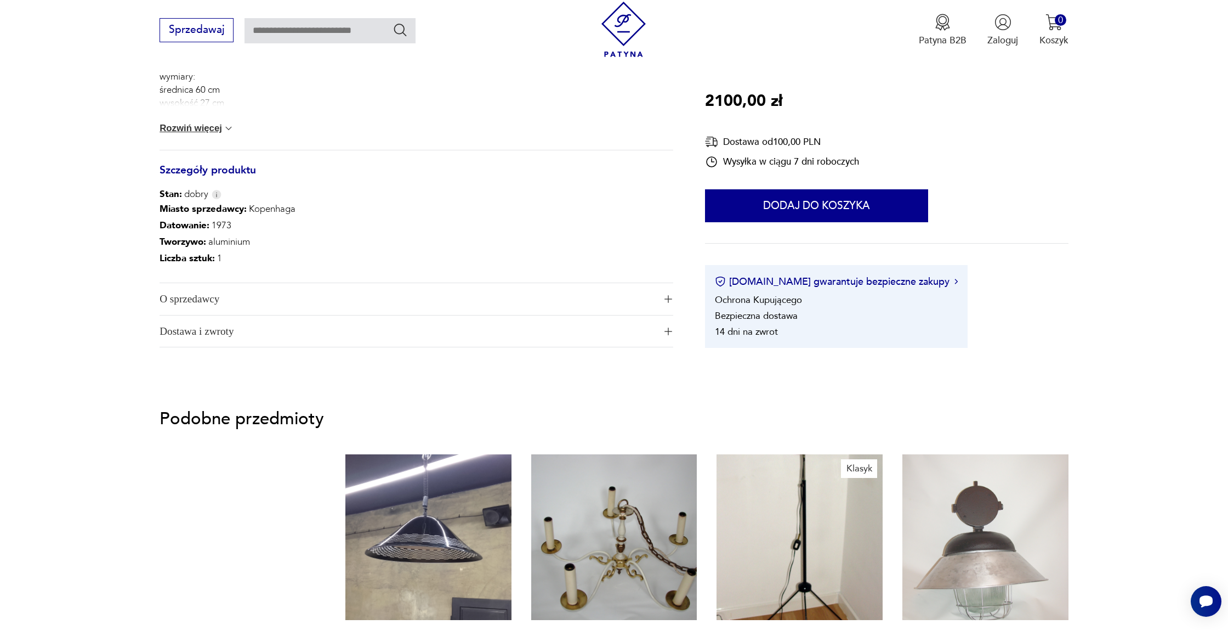
scroll to position [634, 0]
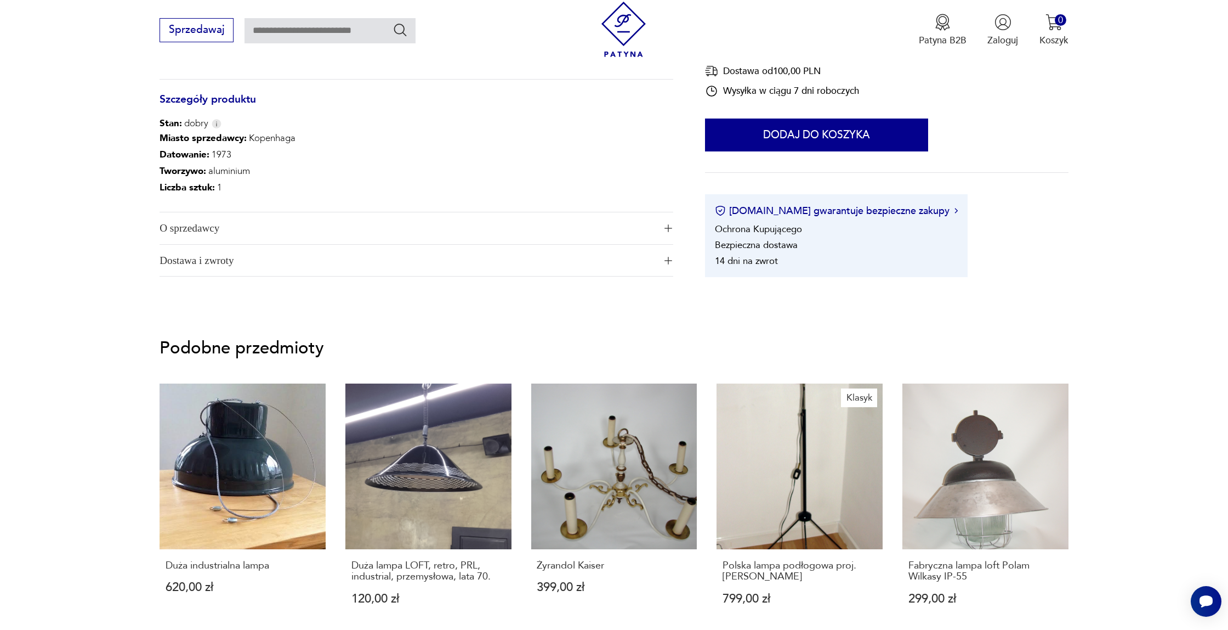
click at [501, 224] on span "O sprzedawcy" at bounding box center [408, 228] width 496 height 32
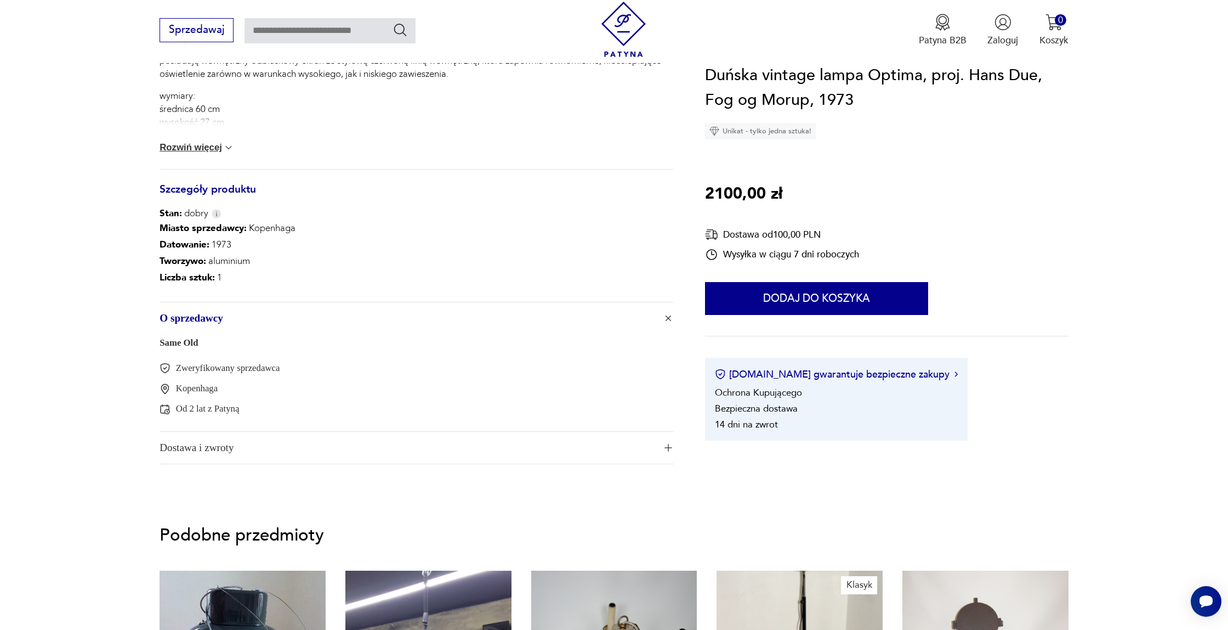
scroll to position [477, 0]
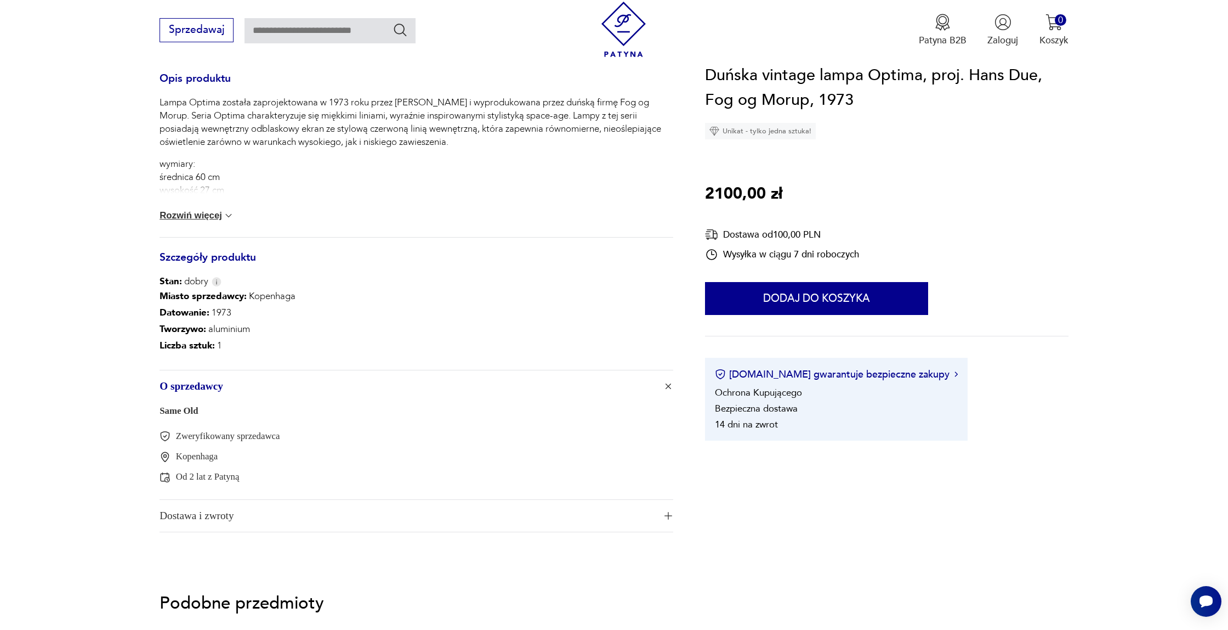
click at [192, 411] on link "Same Old" at bounding box center [179, 410] width 38 height 10
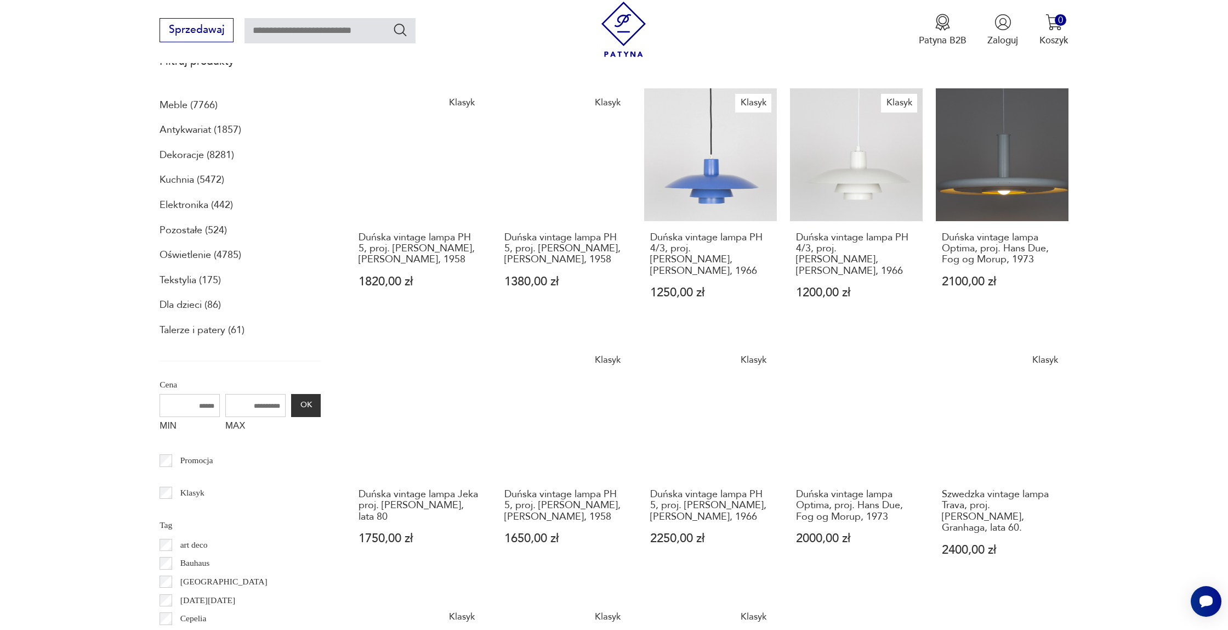
scroll to position [426, 0]
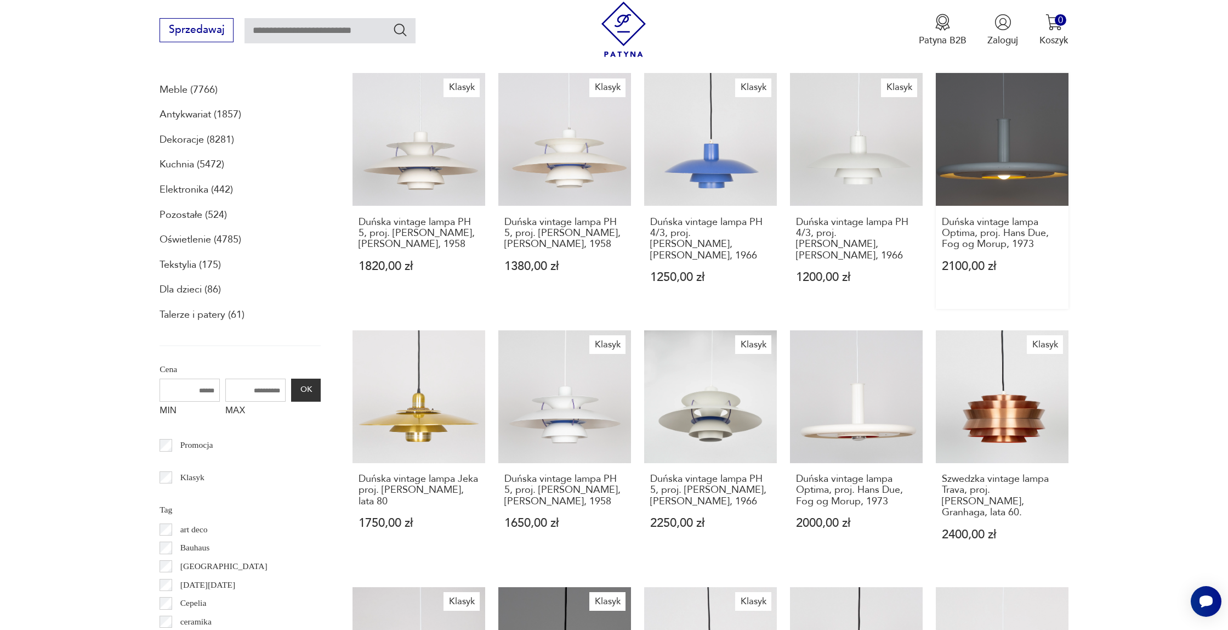
click at [999, 179] on link "Duńska vintage lampa Optima, proj. Hans Due, Fog og Morup, 1973 2100,00 zł" at bounding box center [1002, 191] width 133 height 236
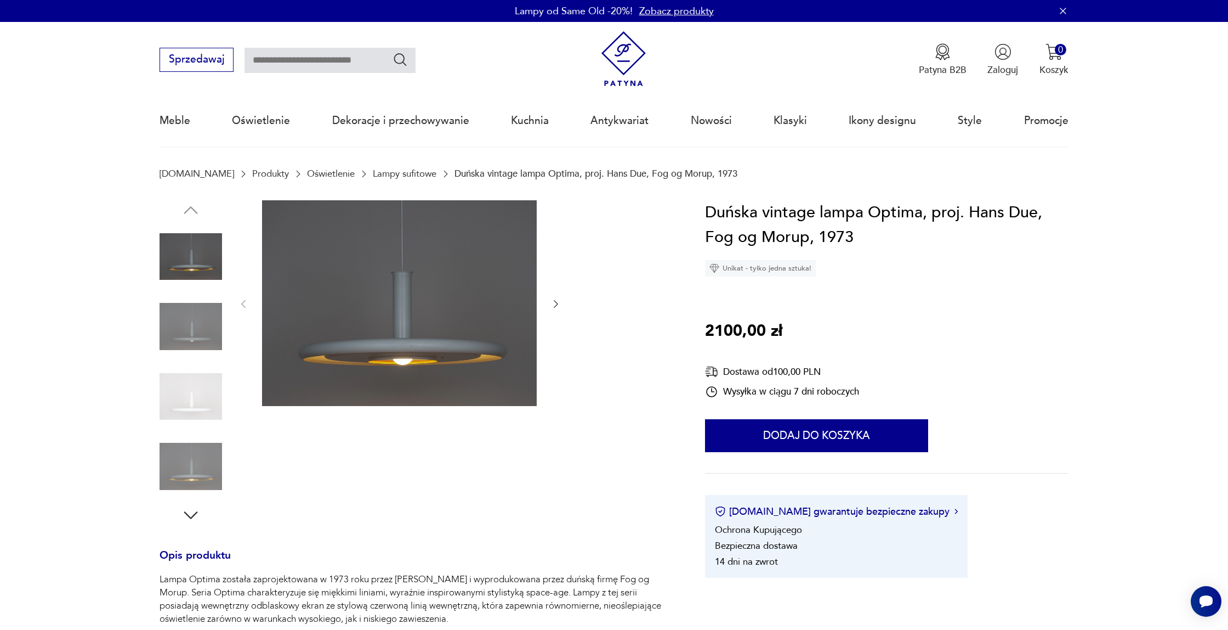
click at [191, 263] on img at bounding box center [191, 256] width 63 height 63
click at [188, 336] on img at bounding box center [191, 326] width 63 height 63
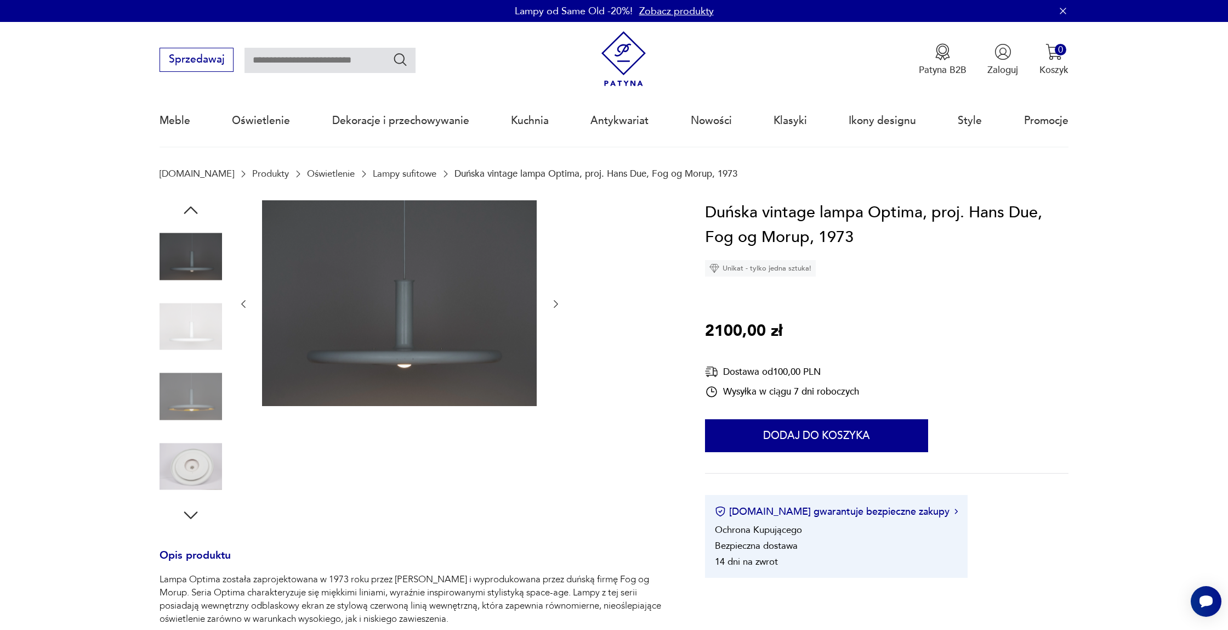
click at [188, 339] on img at bounding box center [191, 326] width 63 height 63
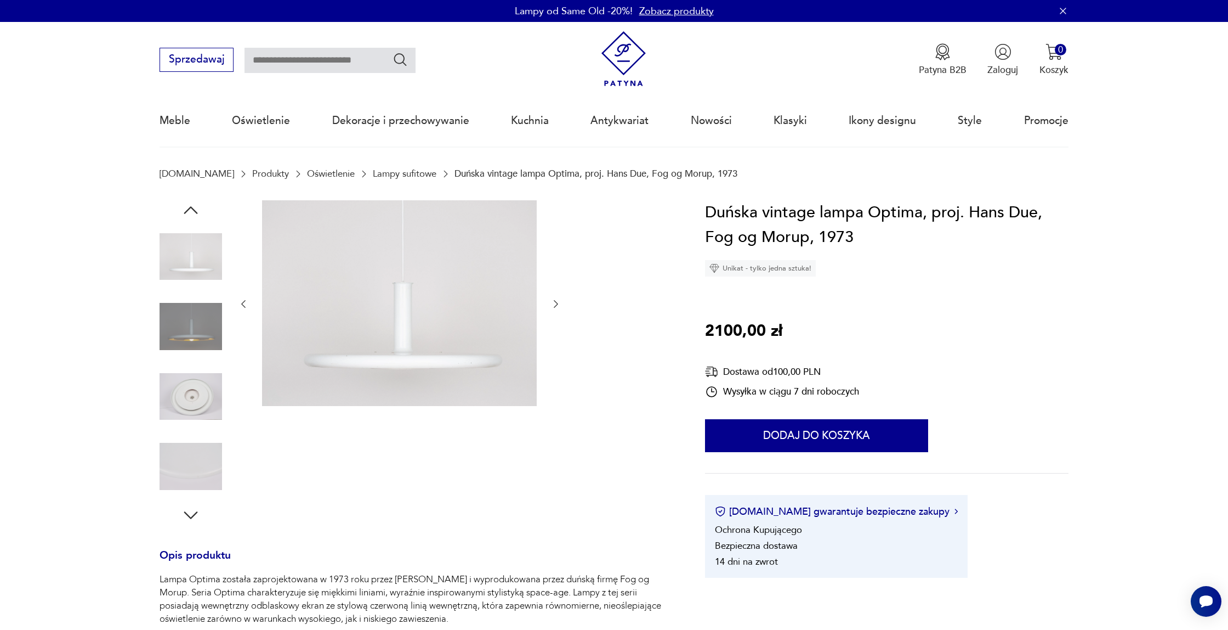
click at [188, 339] on img at bounding box center [191, 326] width 63 height 63
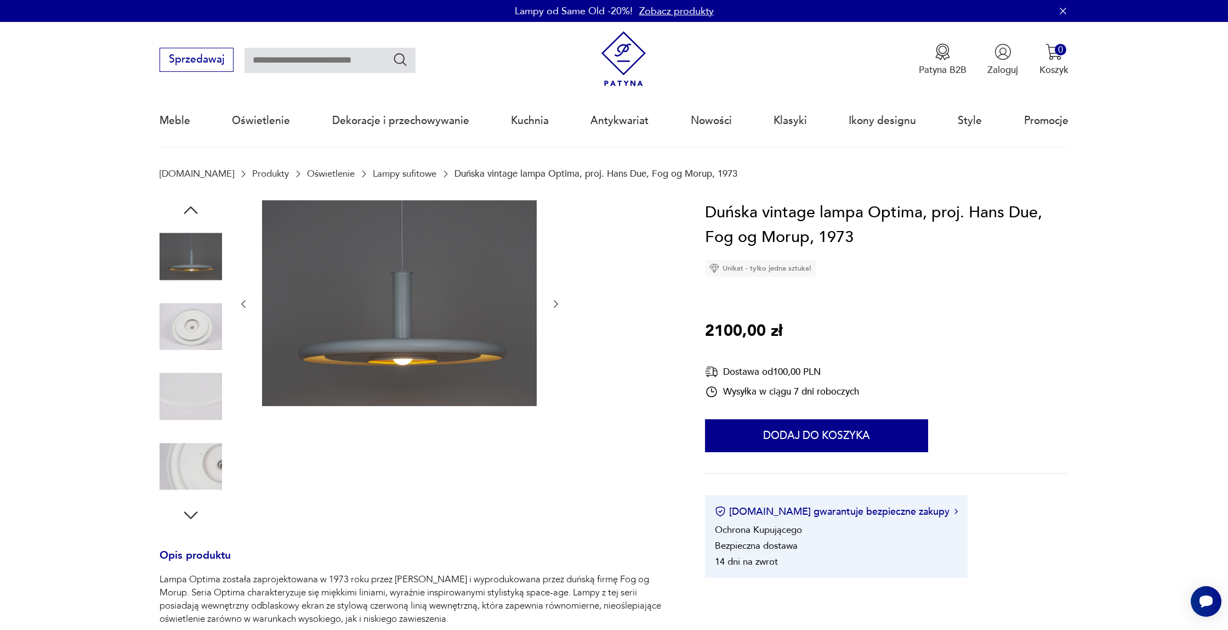
click at [189, 339] on img at bounding box center [191, 326] width 63 height 63
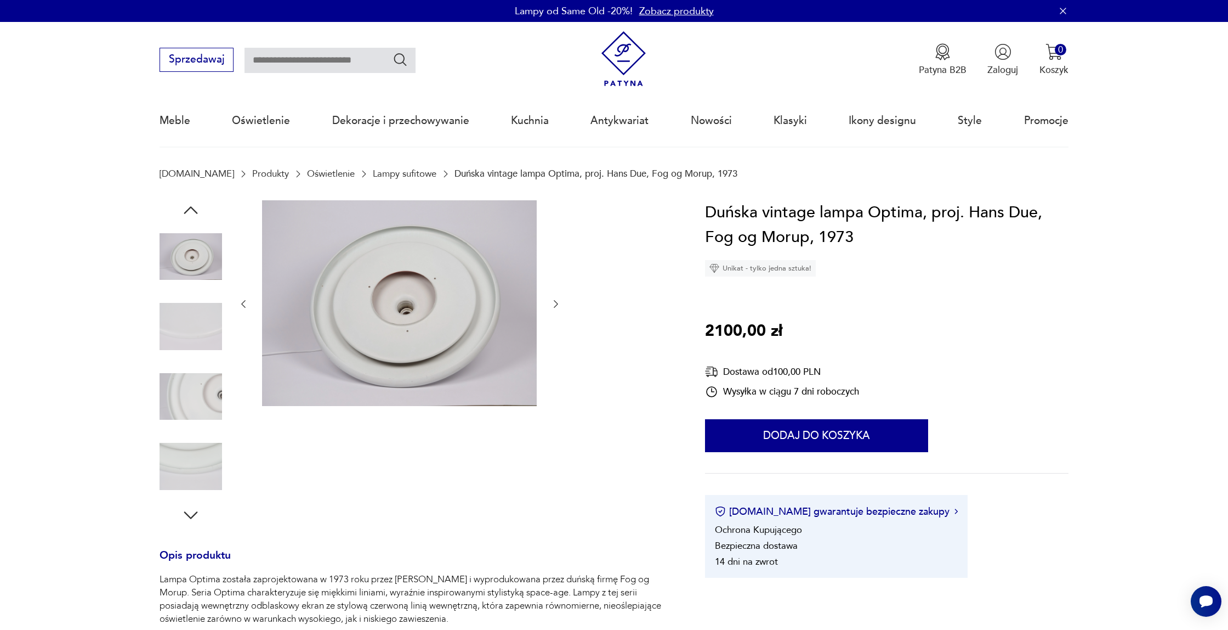
click at [189, 339] on img at bounding box center [191, 326] width 63 height 63
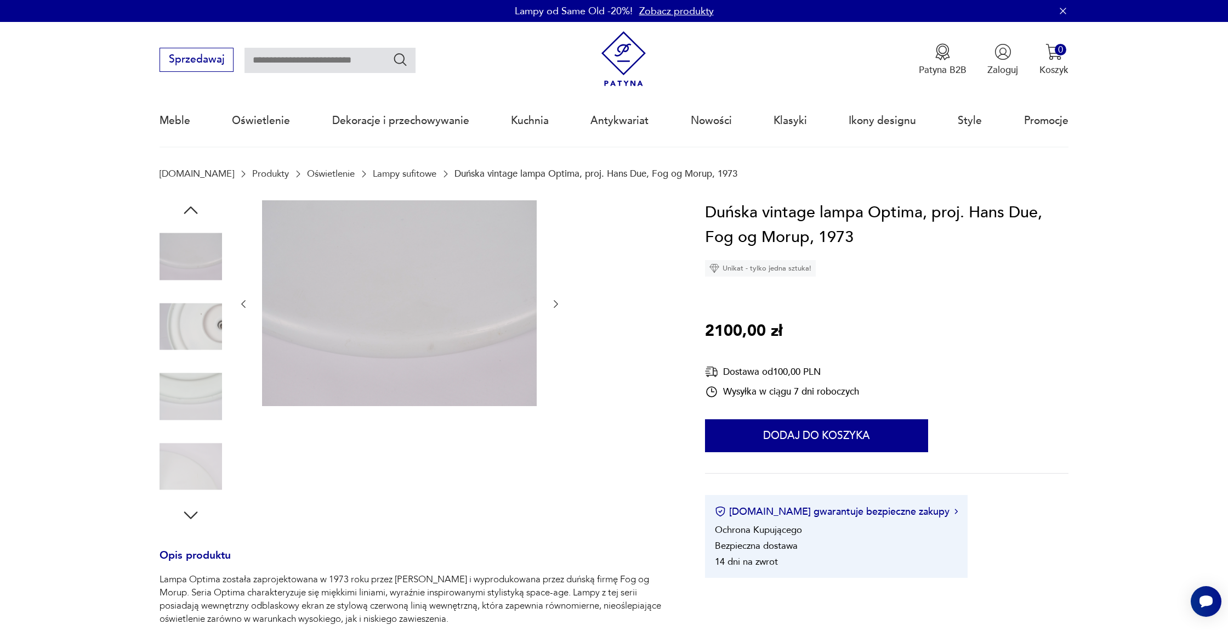
click at [189, 339] on img at bounding box center [191, 326] width 63 height 63
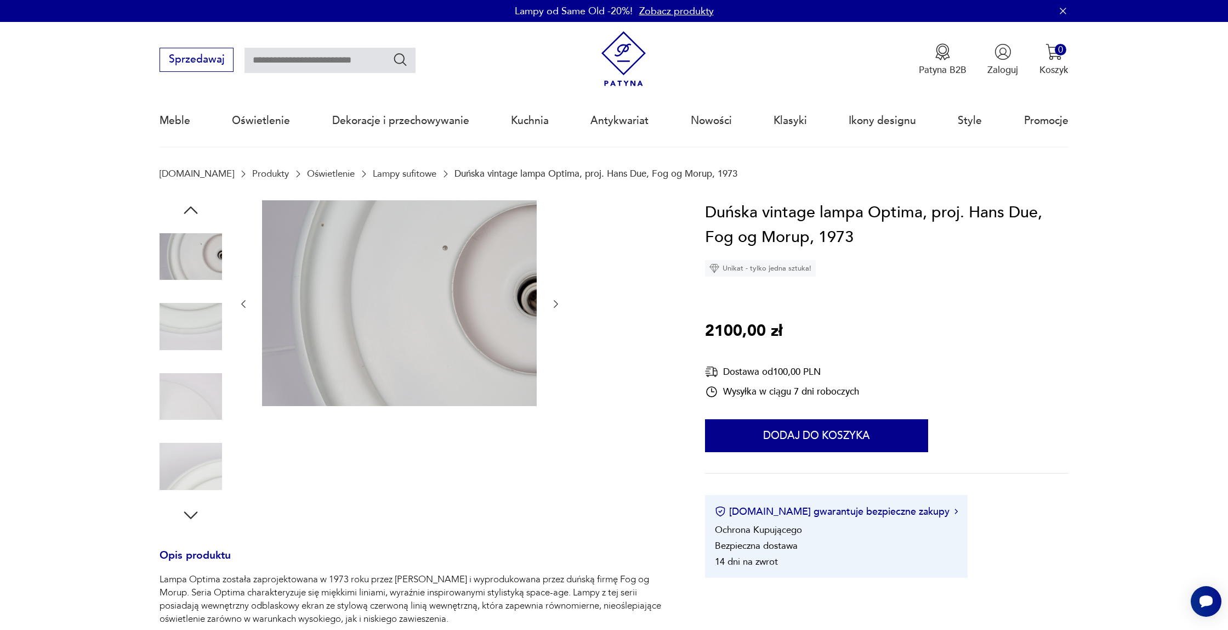
click at [189, 339] on img at bounding box center [191, 326] width 63 height 63
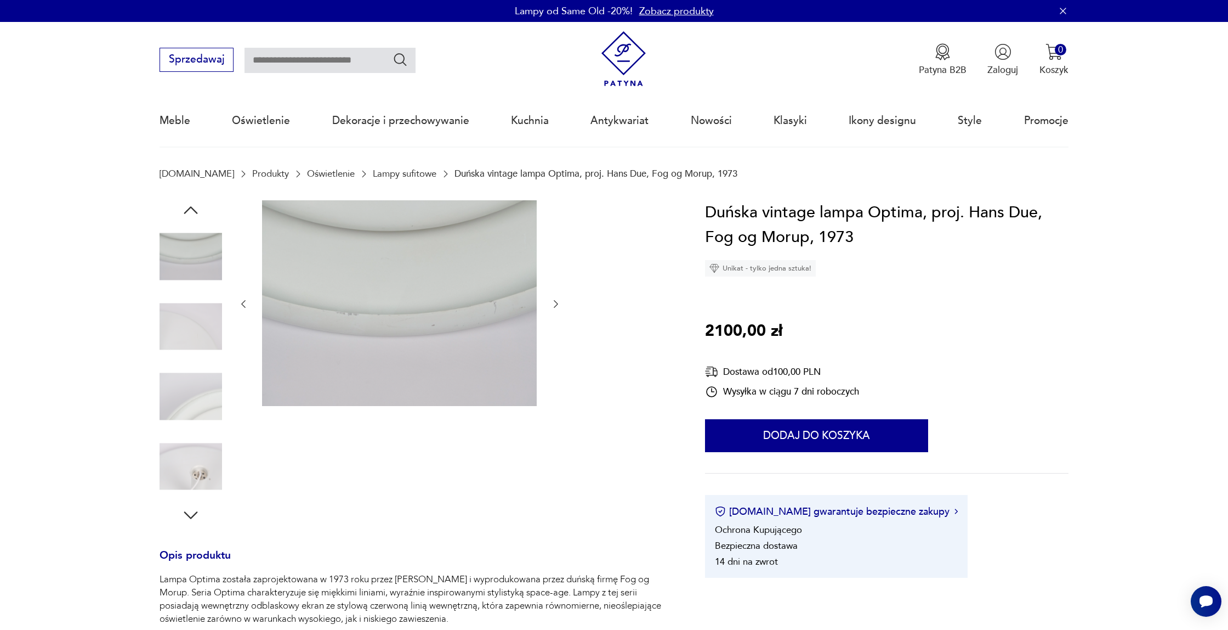
click at [189, 339] on img at bounding box center [191, 326] width 63 height 63
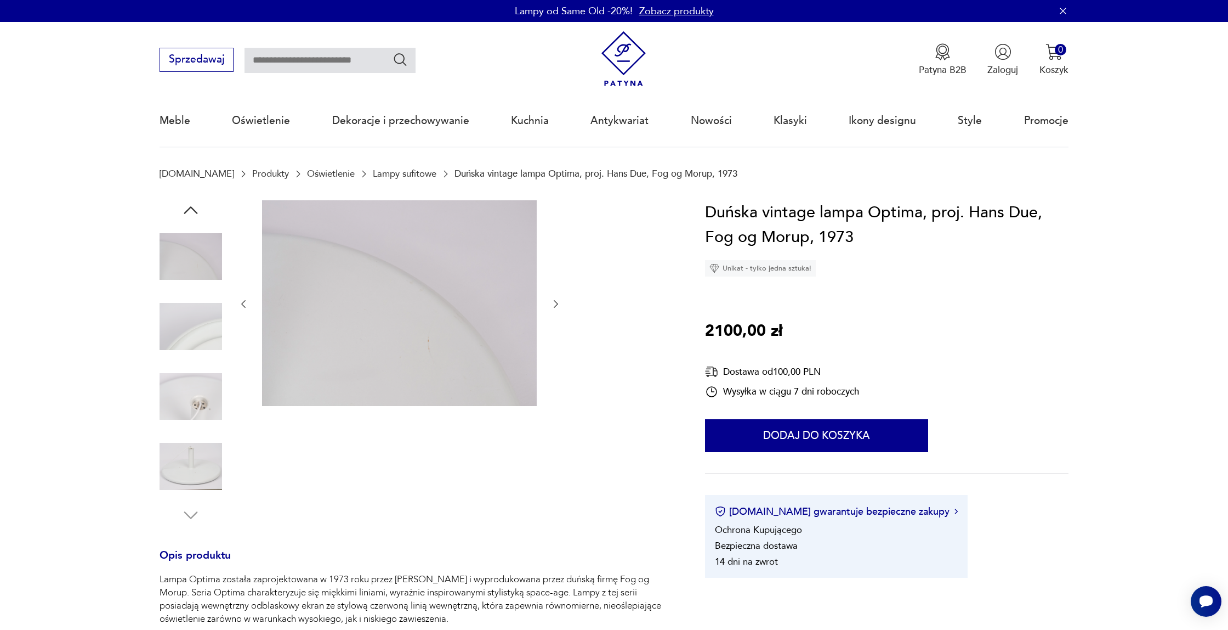
click at [189, 339] on img at bounding box center [191, 326] width 63 height 63
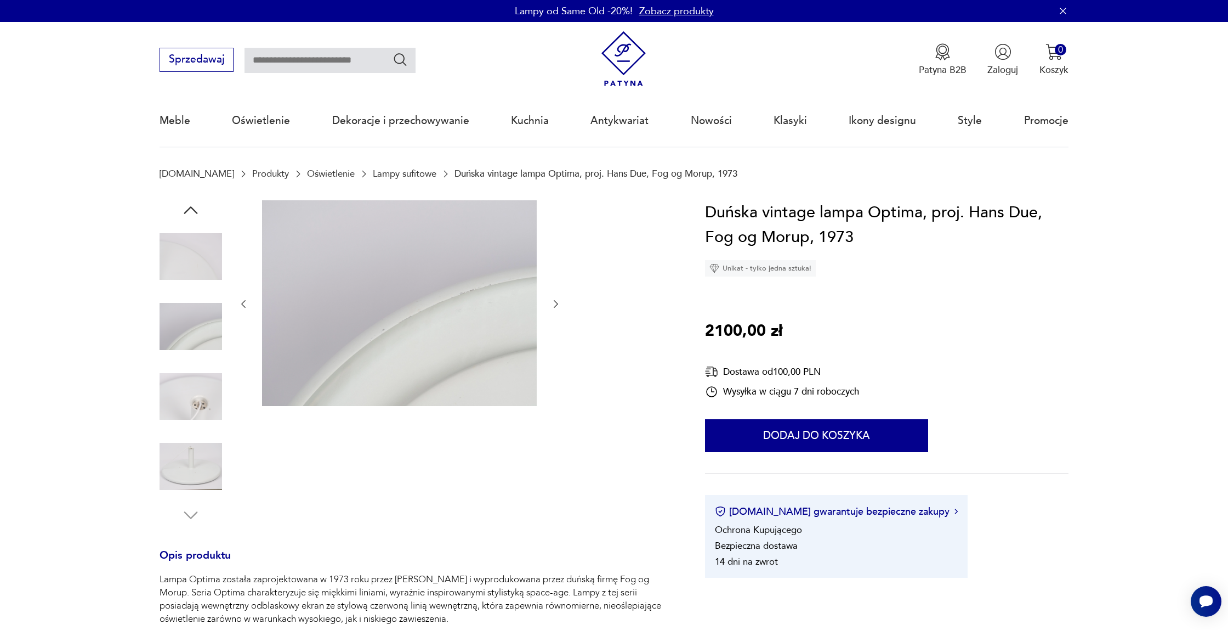
click at [189, 339] on img at bounding box center [191, 326] width 63 height 63
click at [189, 374] on img at bounding box center [191, 396] width 63 height 63
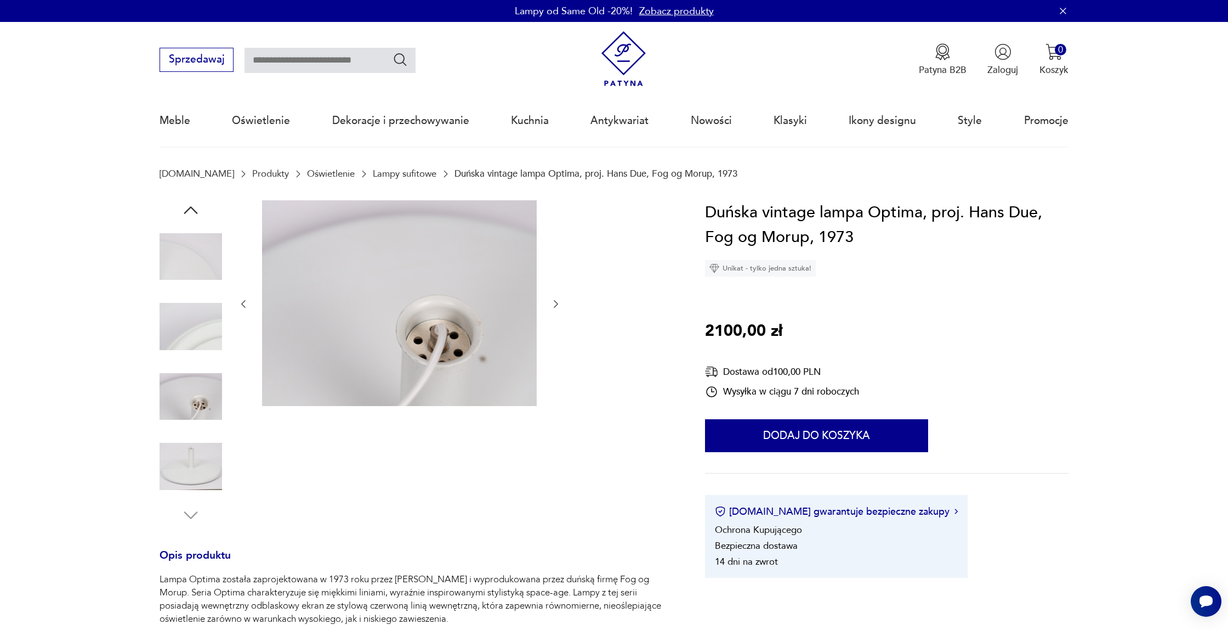
click at [188, 449] on img at bounding box center [191, 466] width 63 height 63
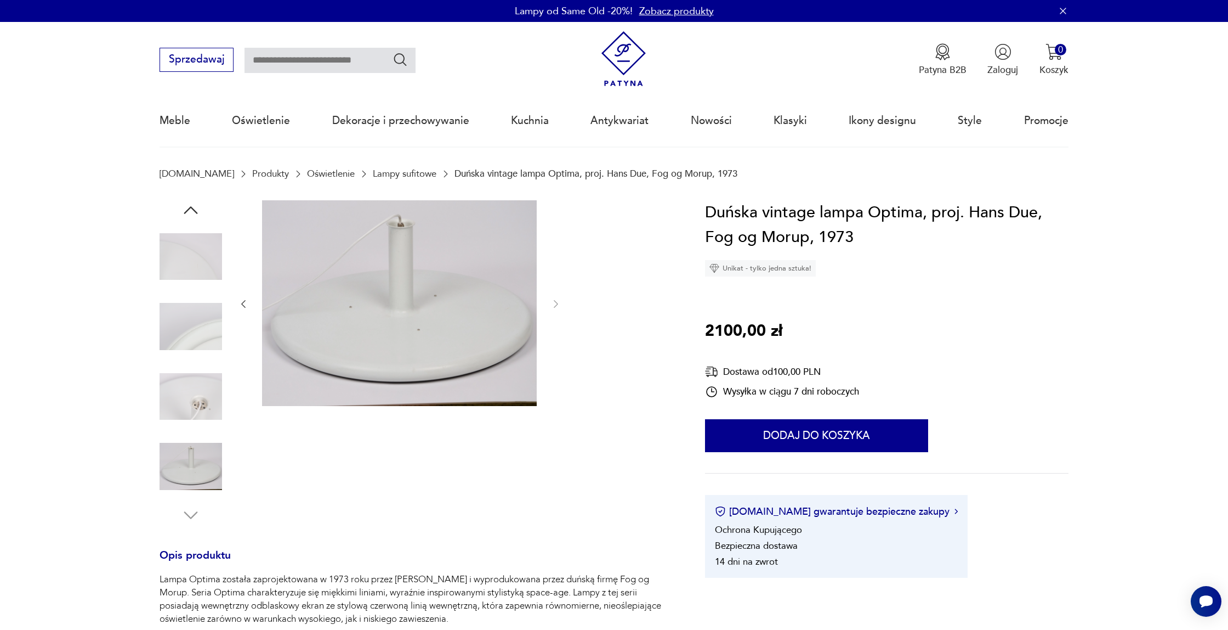
click at [201, 473] on img at bounding box center [191, 466] width 63 height 63
click at [194, 343] on img at bounding box center [191, 326] width 63 height 63
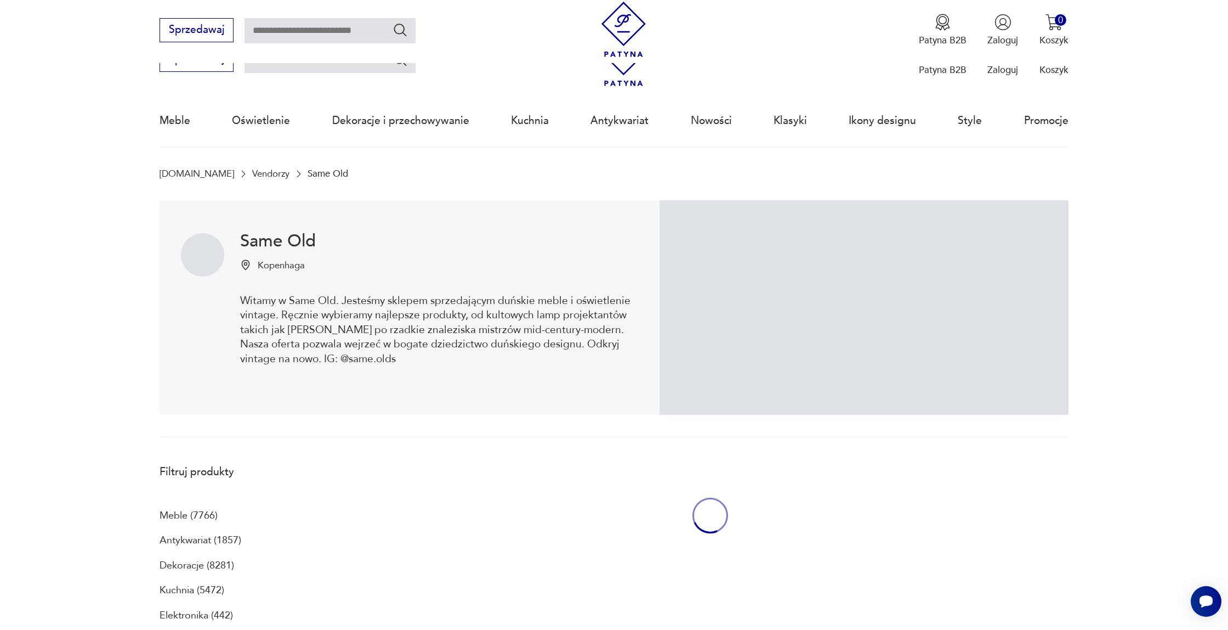
scroll to position [425, 0]
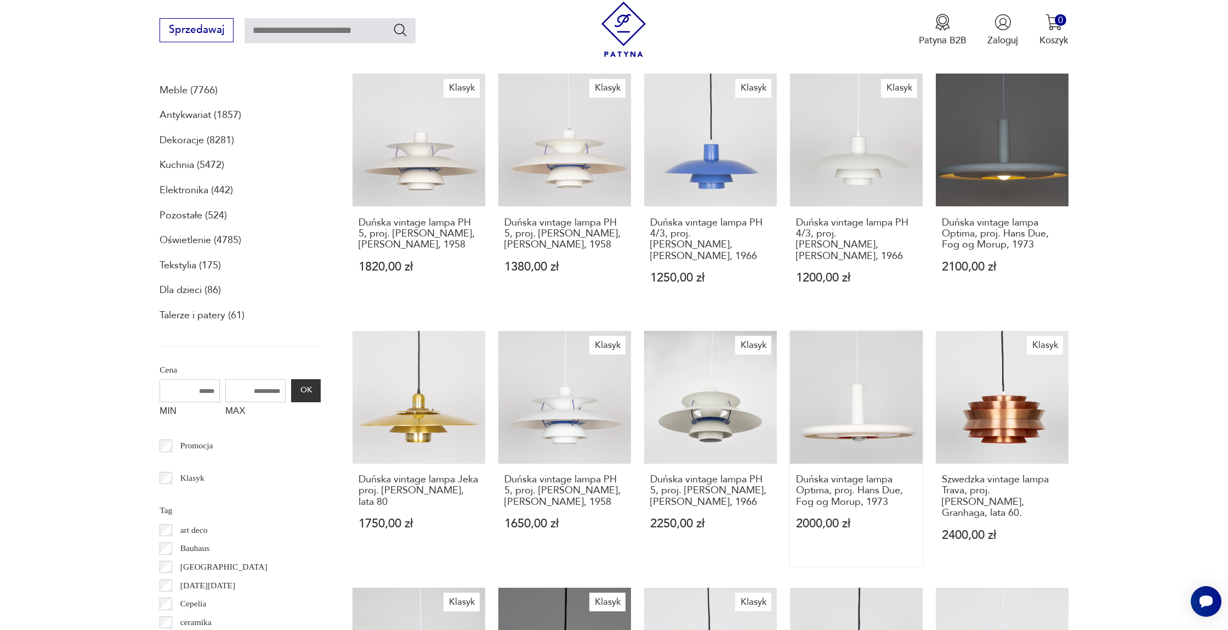
click at [842, 401] on link "Duńska vintage lampa Optima, proj. Hans Due, Fog og Morup, 1973 2000,00 zł" at bounding box center [856, 449] width 133 height 236
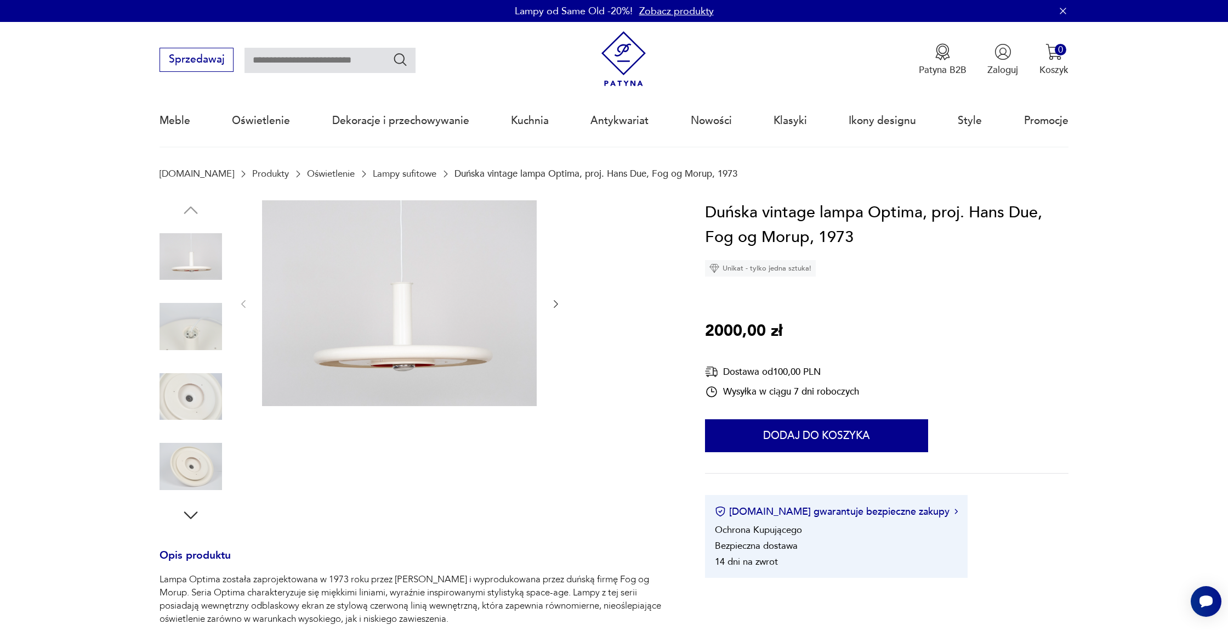
click at [186, 395] on img at bounding box center [191, 396] width 63 height 63
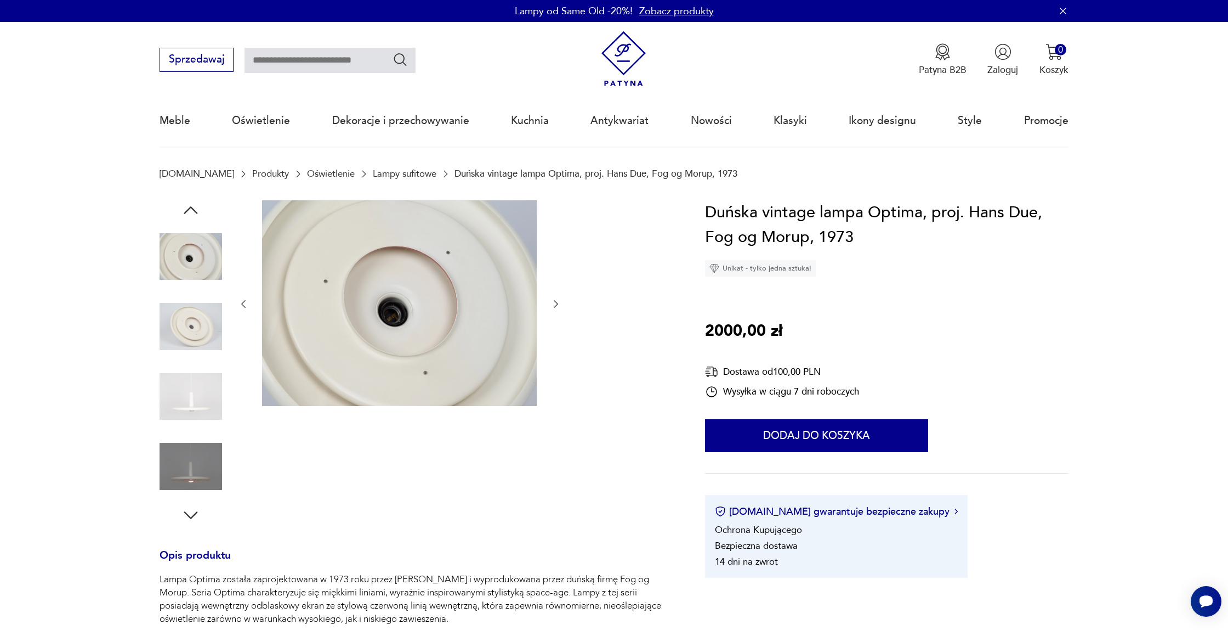
click at [185, 209] on icon "button" at bounding box center [191, 210] width 20 height 20
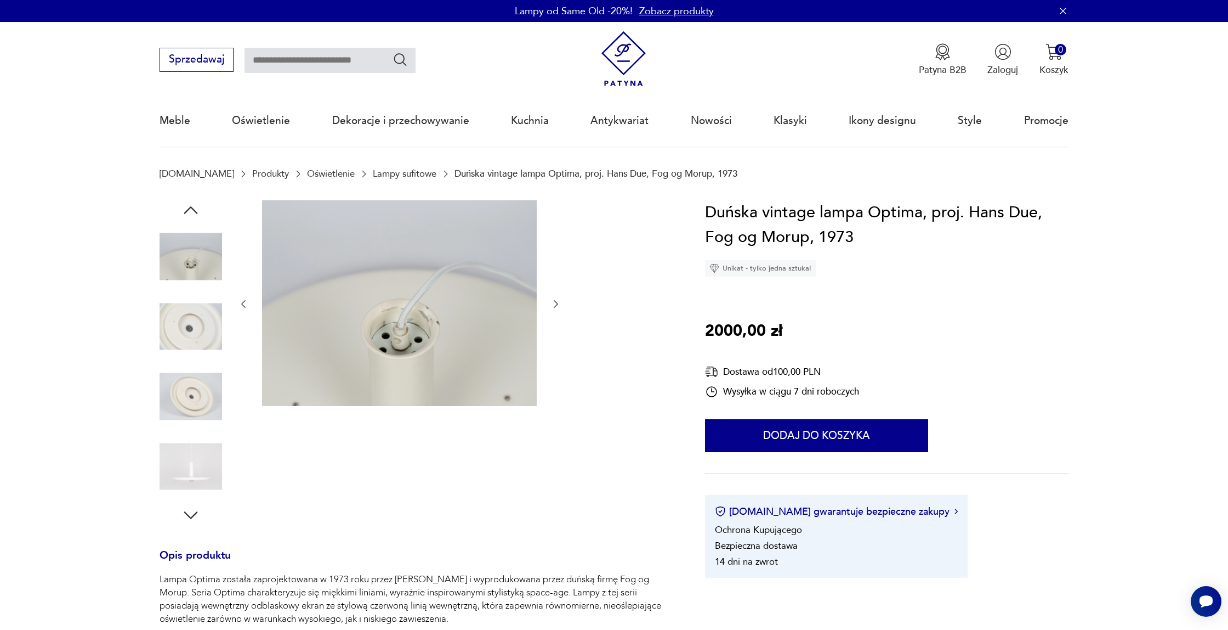
click at [190, 282] on img at bounding box center [191, 256] width 63 height 63
click at [201, 262] on img at bounding box center [191, 256] width 63 height 63
click at [185, 213] on icon "button" at bounding box center [191, 210] width 20 height 20
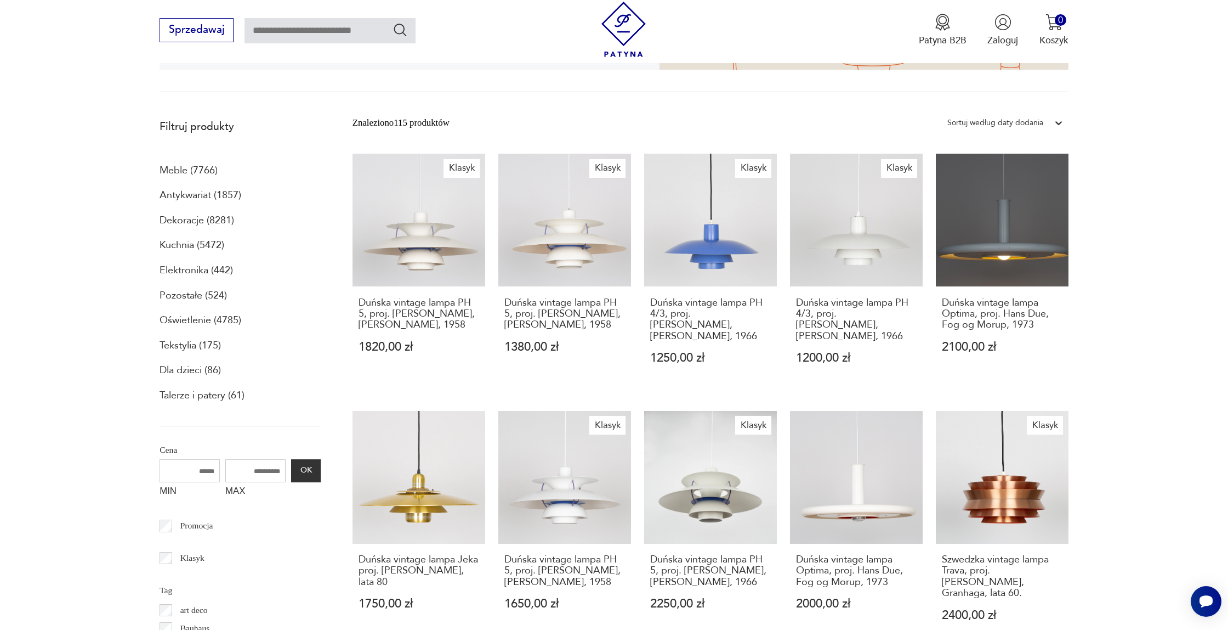
scroll to position [376, 0]
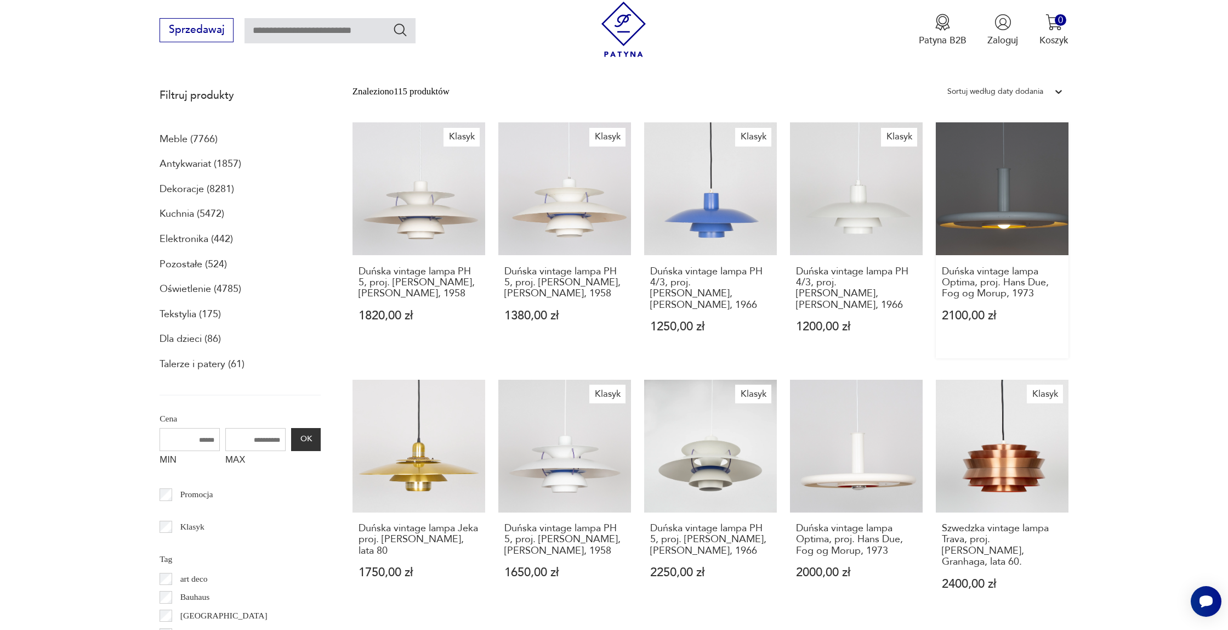
click at [1040, 206] on link "Duńska vintage lampa Optima, proj. Hans Due, Fog og Morup, 1973 2100,00 zł" at bounding box center [1002, 240] width 133 height 236
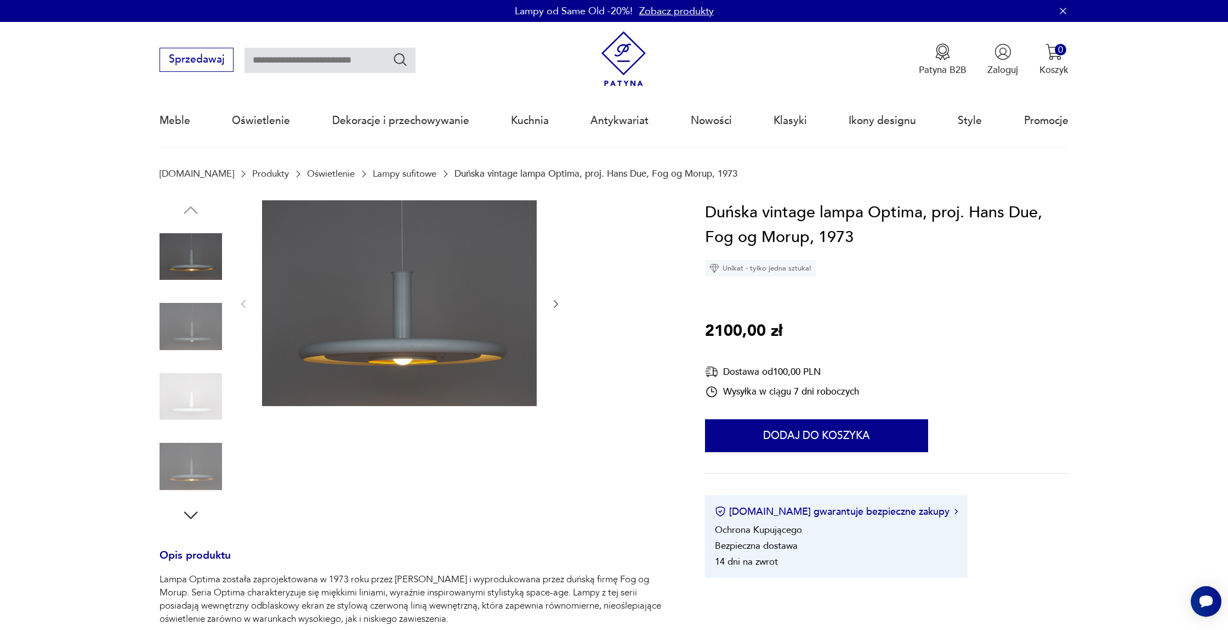
click at [392, 293] on img at bounding box center [399, 303] width 275 height 206
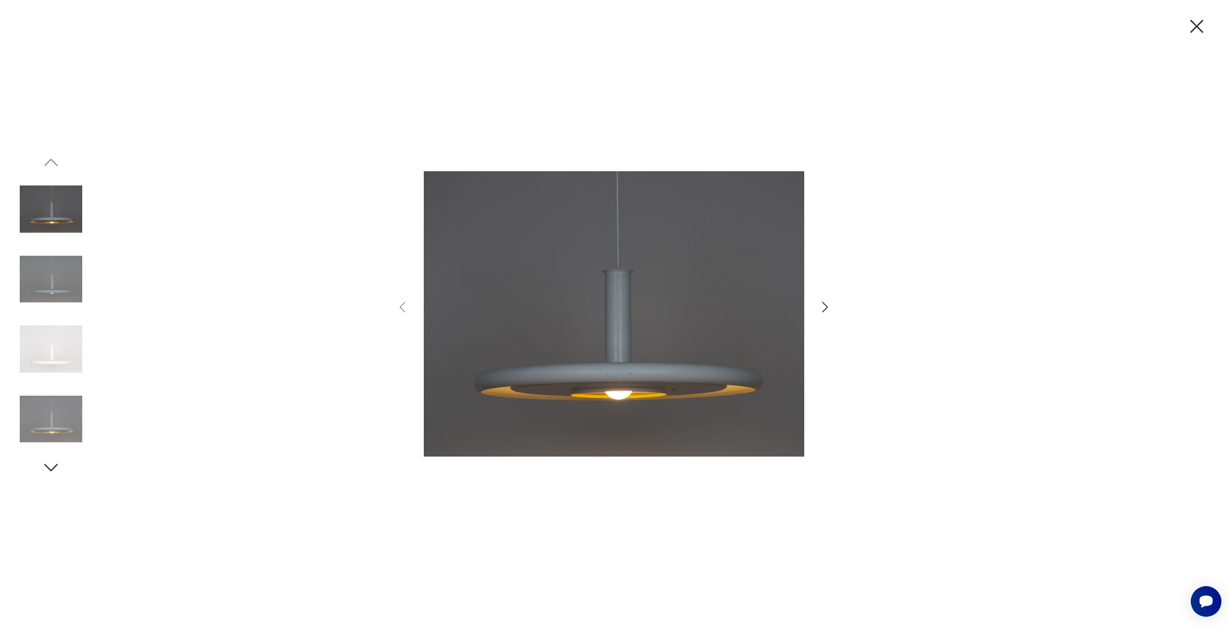
click at [833, 302] on icon "button" at bounding box center [826, 307] width 16 height 16
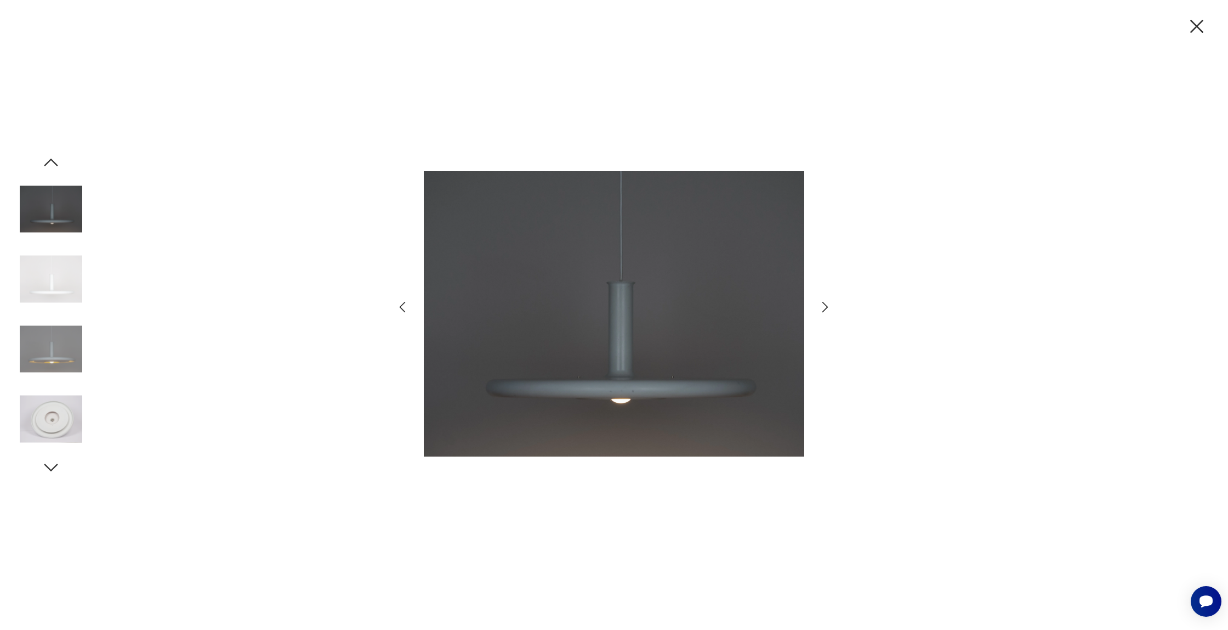
click at [833, 302] on icon "button" at bounding box center [826, 307] width 16 height 16
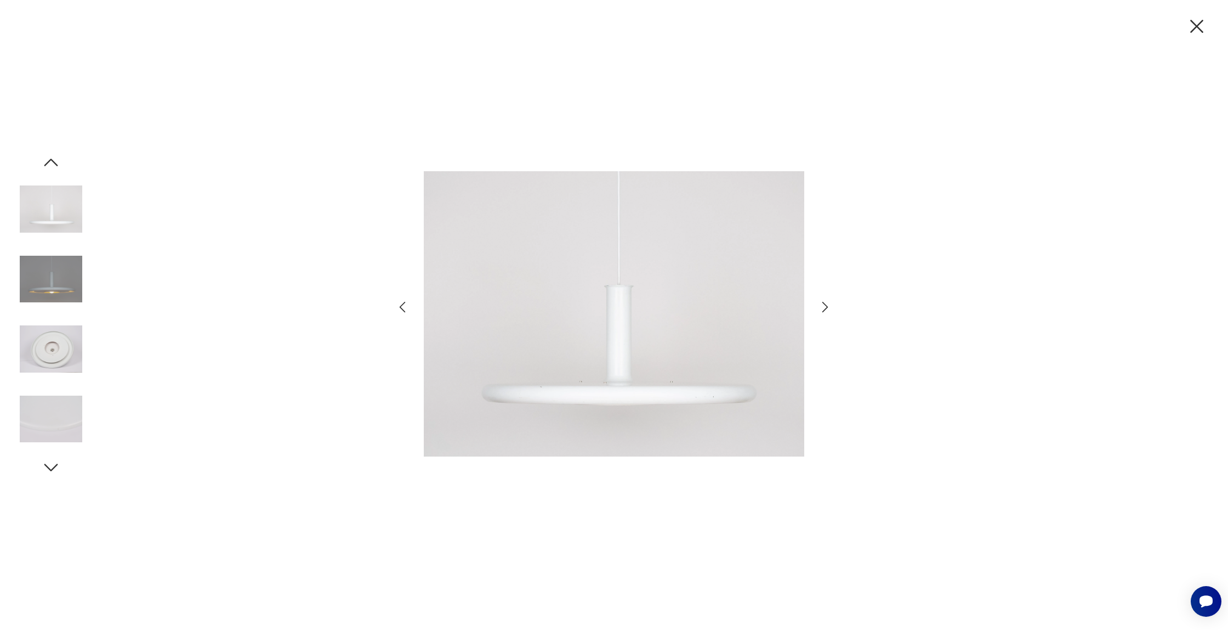
click at [833, 302] on icon "button" at bounding box center [826, 307] width 16 height 16
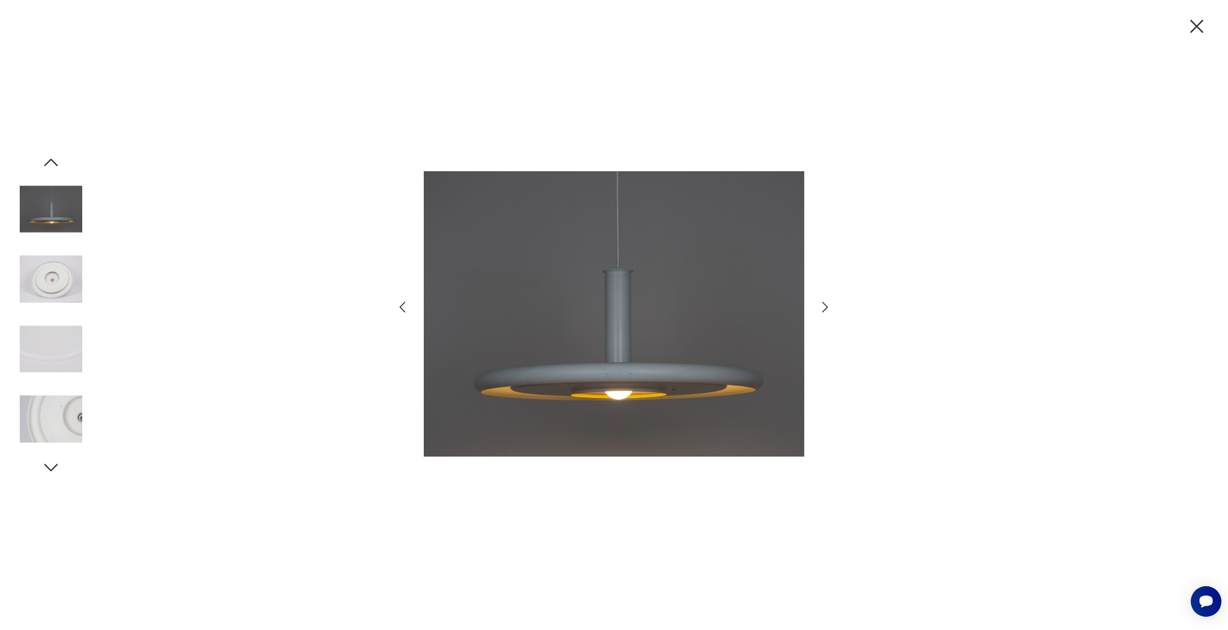
click at [833, 302] on icon "button" at bounding box center [826, 307] width 16 height 16
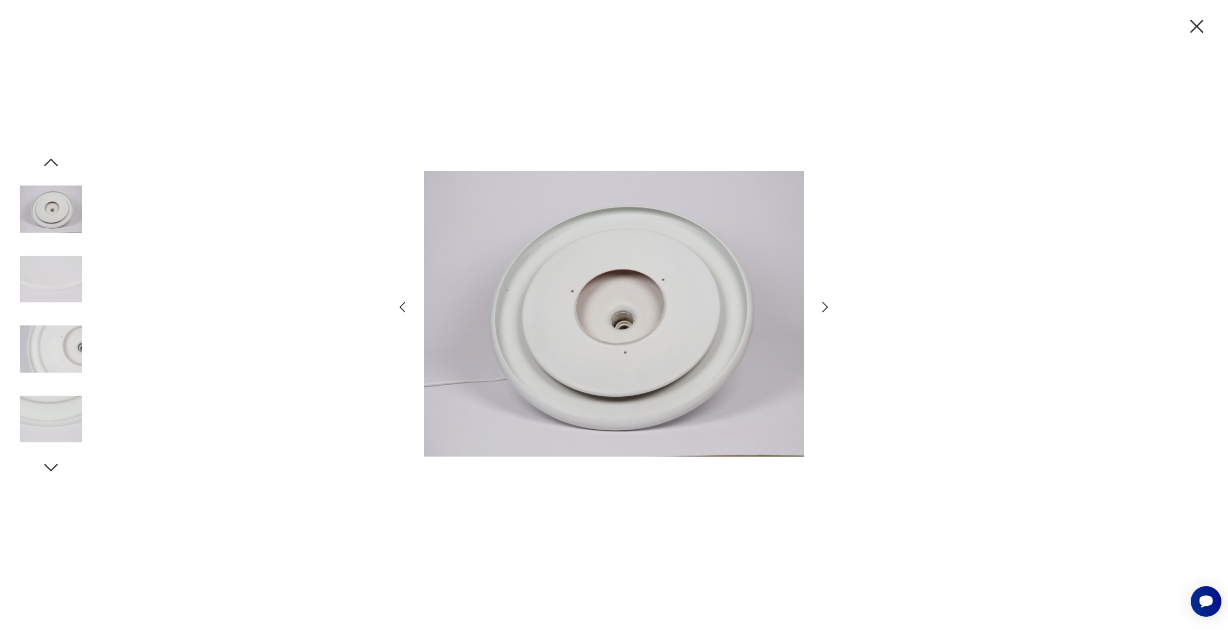
click at [833, 302] on icon "button" at bounding box center [826, 307] width 16 height 16
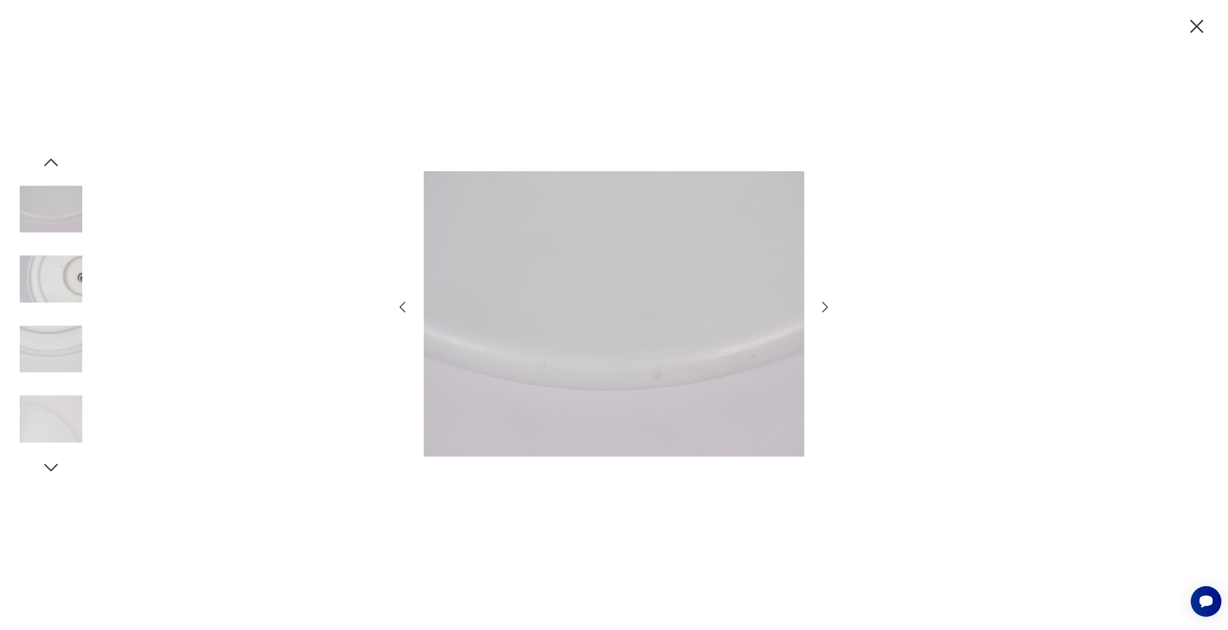
click at [833, 302] on icon "button" at bounding box center [826, 307] width 16 height 16
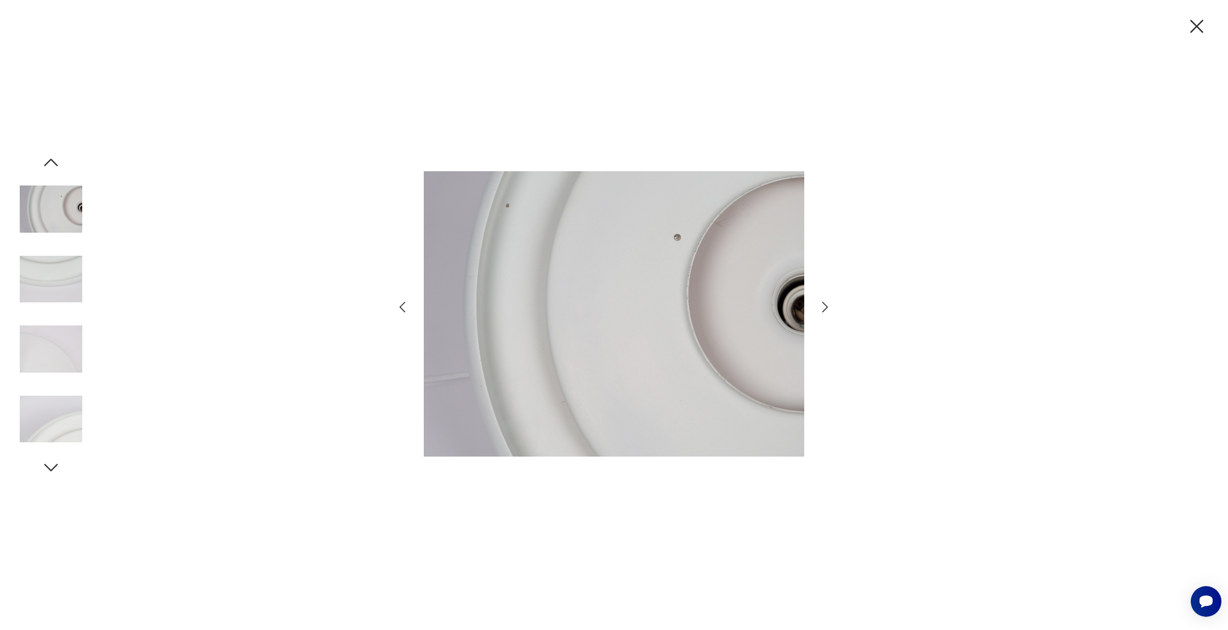
click at [833, 302] on icon "button" at bounding box center [826, 307] width 16 height 16
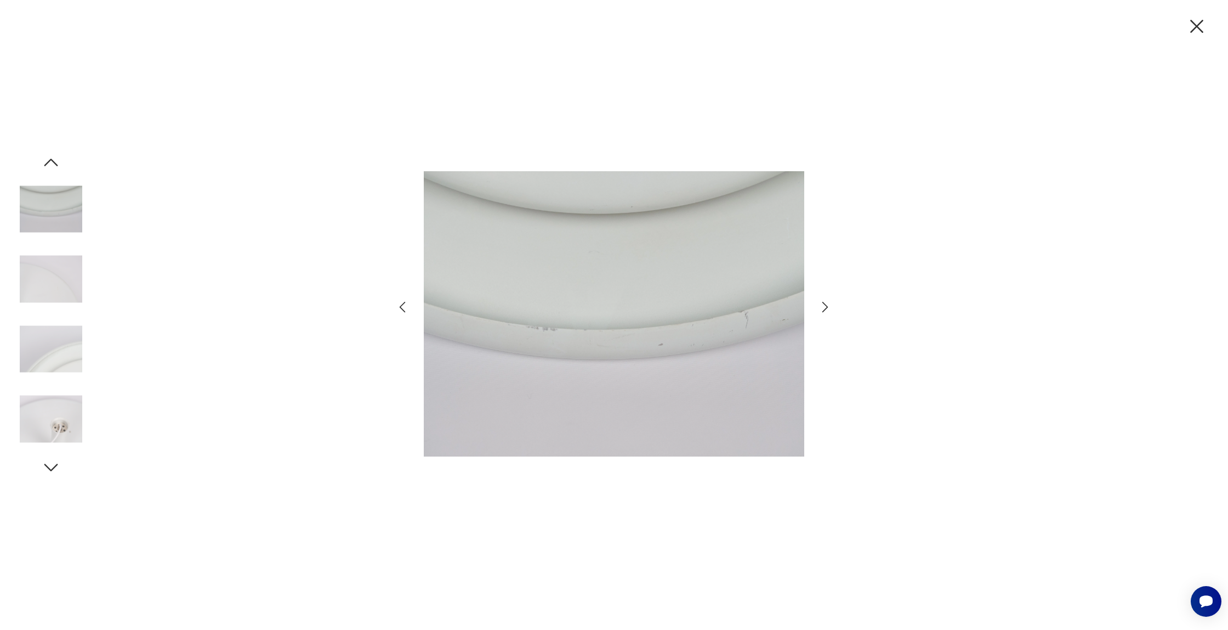
click at [833, 302] on icon "button" at bounding box center [826, 307] width 16 height 16
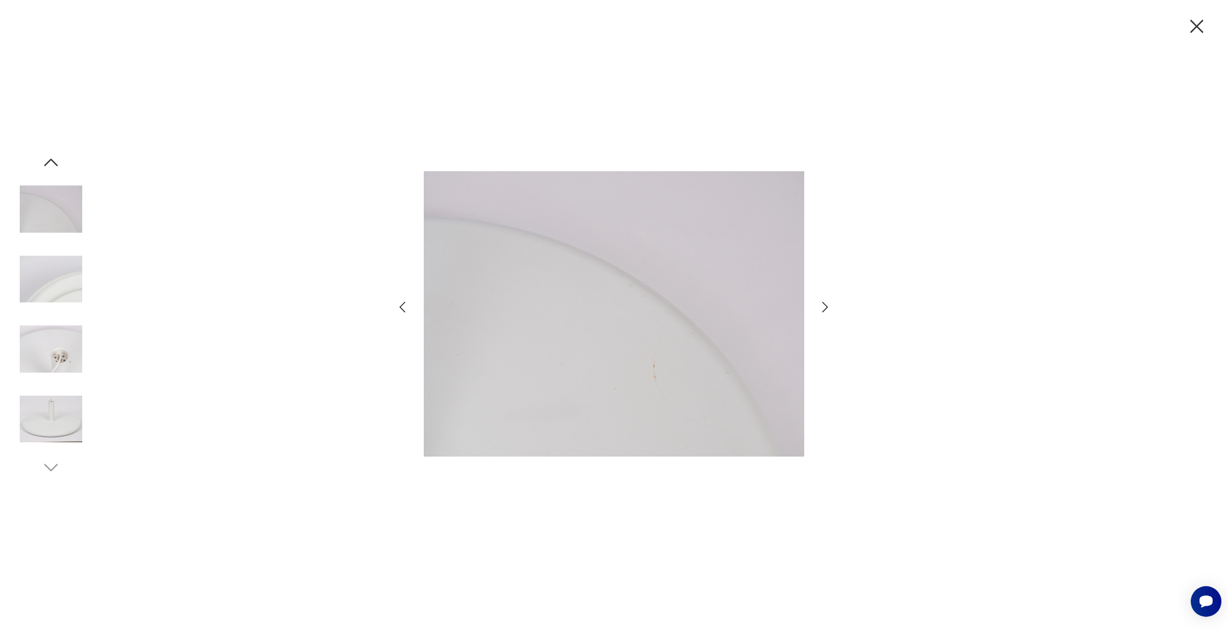
click at [833, 302] on icon "button" at bounding box center [826, 307] width 16 height 16
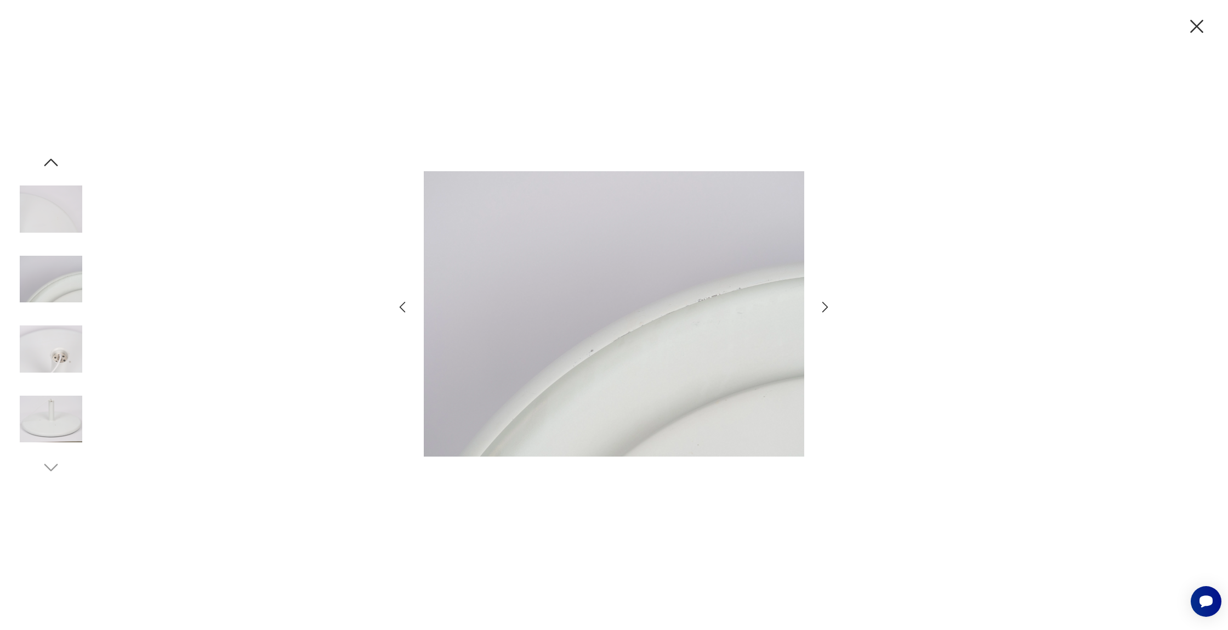
click at [833, 302] on icon "button" at bounding box center [826, 307] width 16 height 16
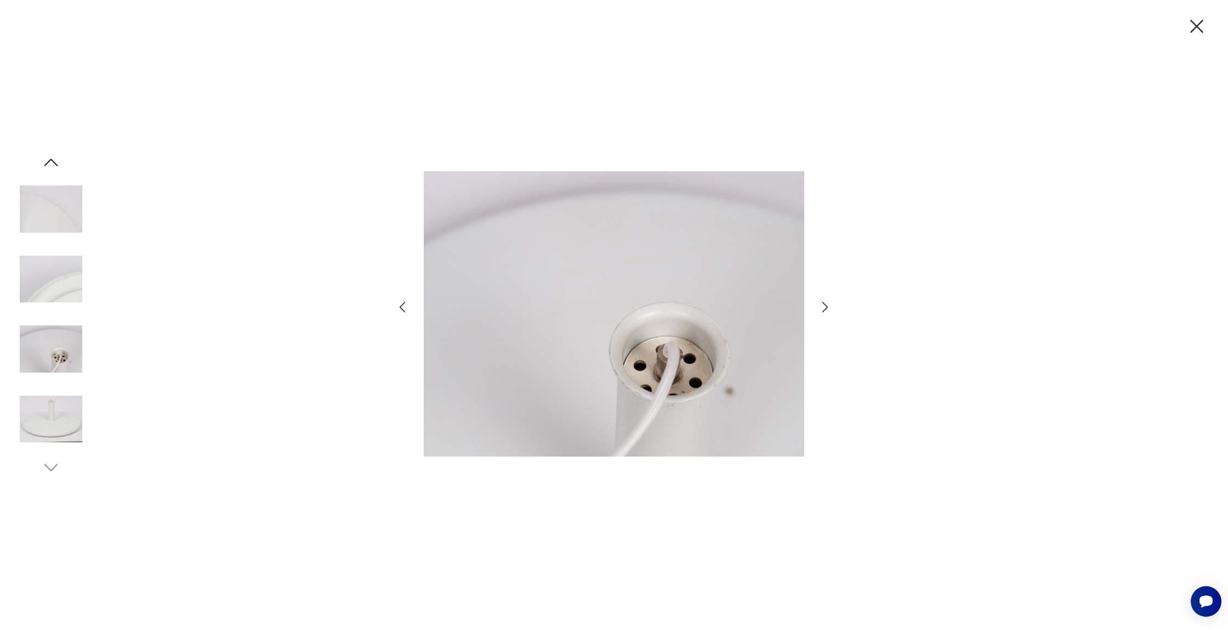
click at [1197, 25] on icon "button" at bounding box center [1197, 26] width 23 height 23
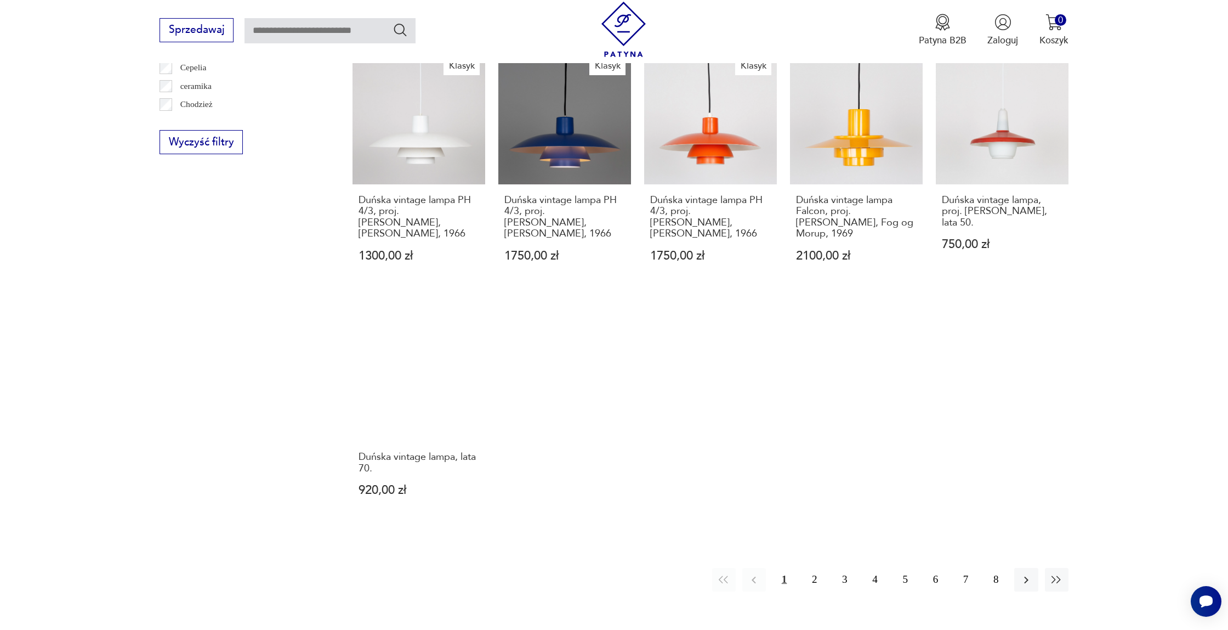
scroll to position [1013, 0]
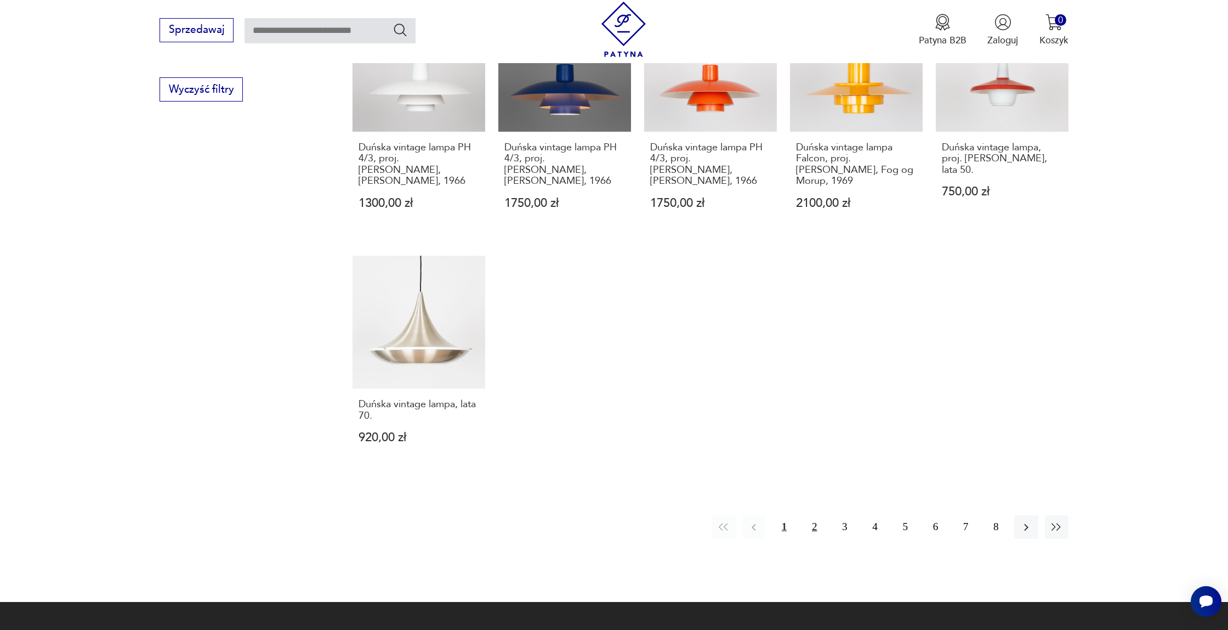
click at [810, 524] on button "2" at bounding box center [815, 527] width 24 height 24
